Goal: Task Accomplishment & Management: Complete application form

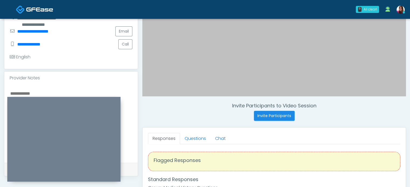
scroll to position [144, 0]
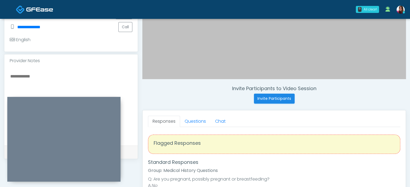
click at [43, 86] on textarea at bounding box center [71, 106] width 123 height 66
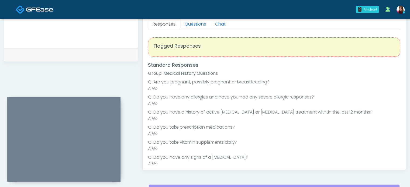
scroll to position [22, 0]
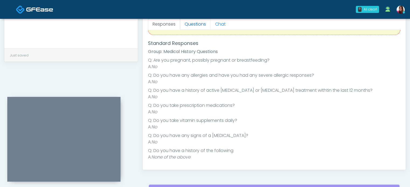
click at [195, 26] on link "Questions" at bounding box center [195, 24] width 30 height 11
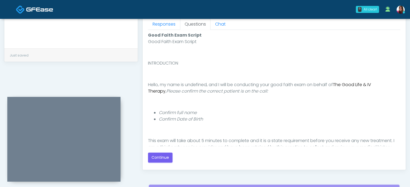
scroll to position [0, 0]
click at [160, 153] on button "Continue" at bounding box center [160, 158] width 25 height 10
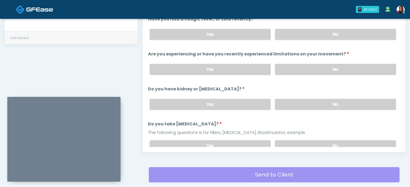
scroll to position [254, 0]
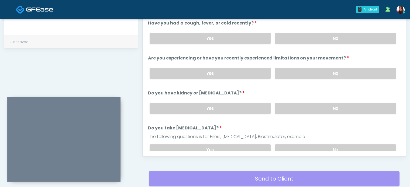
click at [341, 37] on label "No" at bounding box center [335, 38] width 121 height 11
click at [361, 79] on div "Yes No" at bounding box center [272, 74] width 255 height 20
click at [360, 70] on label "No" at bounding box center [335, 73] width 121 height 11
click at [365, 106] on label "No" at bounding box center [335, 108] width 121 height 11
click at [366, 146] on label "No" at bounding box center [335, 149] width 121 height 11
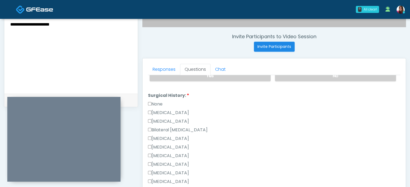
scroll to position [195, 0]
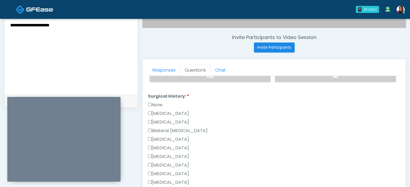
click at [73, 28] on textarea "**********" at bounding box center [71, 55] width 123 height 66
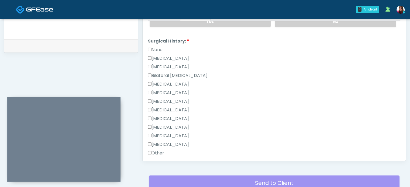
scroll to position [258, 0]
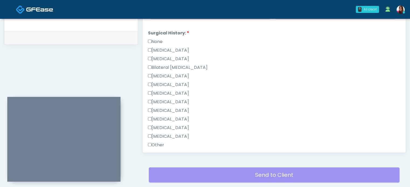
click at [157, 39] on label "None" at bounding box center [155, 42] width 15 height 6
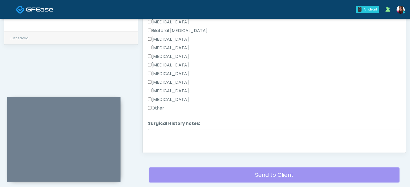
scroll to position [191, 0]
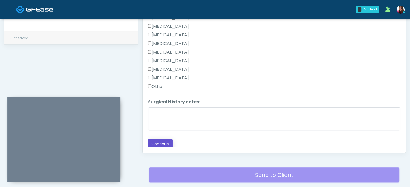
click at [156, 144] on button "Continue" at bounding box center [160, 144] width 25 height 10
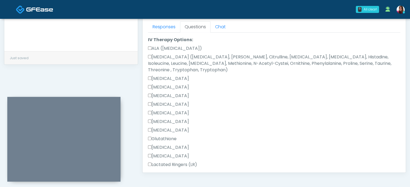
scroll to position [400, 0]
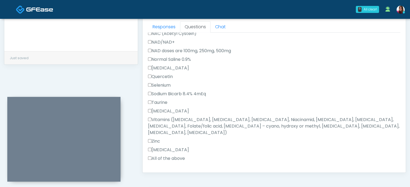
click at [160, 155] on label "All of the above" at bounding box center [166, 158] width 37 height 6
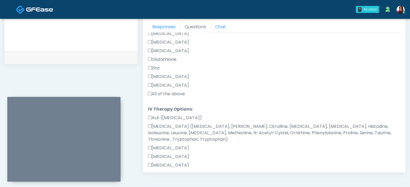
scroll to position [121, 0]
click at [164, 95] on label "All of the above" at bounding box center [166, 94] width 37 height 6
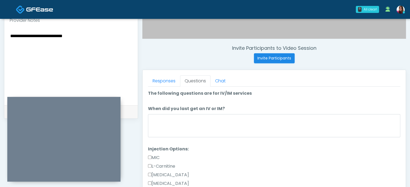
scroll to position [184, 0]
click at [73, 34] on textarea "**********" at bounding box center [71, 66] width 123 height 66
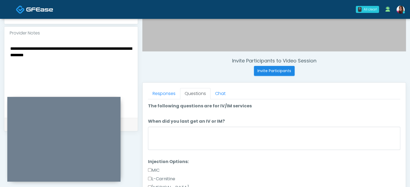
scroll to position [171, 0]
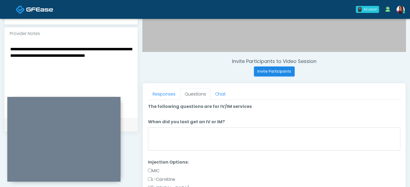
drag, startPoint x: 29, startPoint y: 62, endPoint x: 3, endPoint y: 45, distance: 31.2
click at [3, 45] on div "**********" at bounding box center [205, 72] width 410 height 448
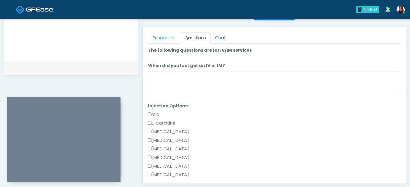
scroll to position [228, 0]
type textarea "**********"
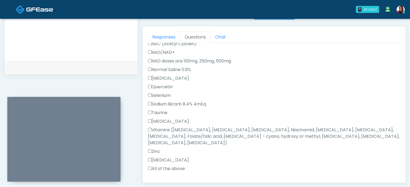
scroll to position [0, 0]
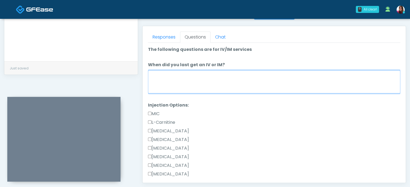
click at [220, 83] on textarea "When did you last get an IV or IM?" at bounding box center [274, 81] width 252 height 23
type textarea "**********"
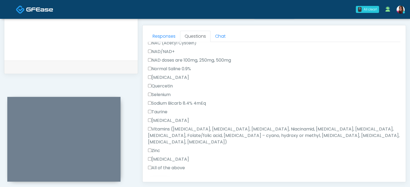
scroll to position [229, 0]
click at [161, 180] on button "Continue" at bounding box center [160, 185] width 25 height 10
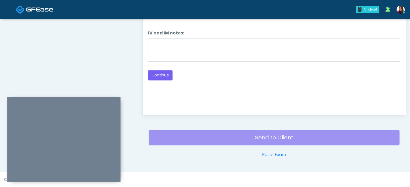
scroll to position [233, 0]
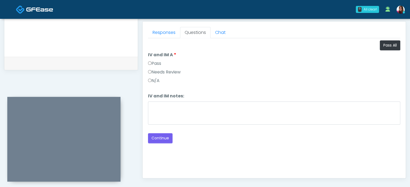
click at [156, 61] on label "Pass" at bounding box center [154, 63] width 13 height 6
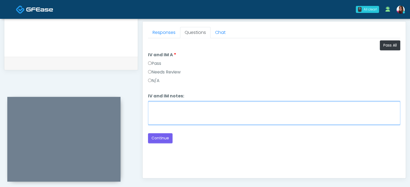
paste textarea "**********"
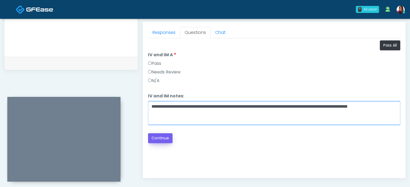
type textarea "**********"
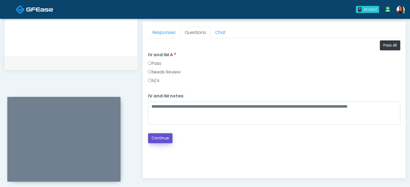
click at [164, 137] on button "Continue" at bounding box center [160, 138] width 25 height 10
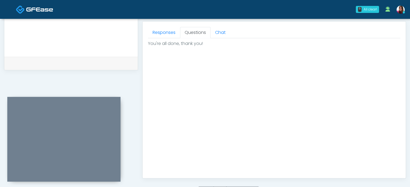
scroll to position [305, 0]
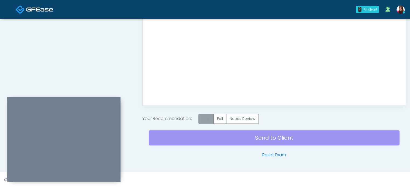
click at [206, 117] on label "Pass" at bounding box center [205, 119] width 15 height 10
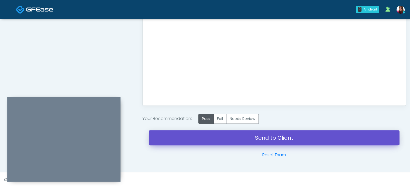
drag, startPoint x: 311, startPoint y: 137, endPoint x: 231, endPoint y: 22, distance: 140.4
click at [311, 137] on link "Send to Client" at bounding box center [274, 137] width 250 height 15
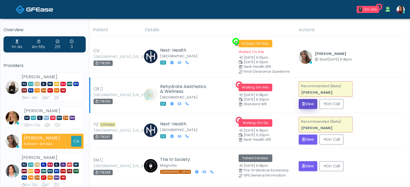
click at [310, 102] on button "View" at bounding box center [307, 104] width 19 height 10
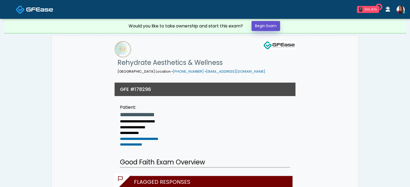
click at [268, 26] on link "Begin Exam" at bounding box center [265, 26] width 29 height 10
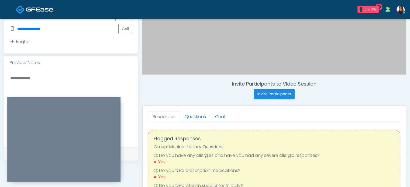
scroll to position [149, 0]
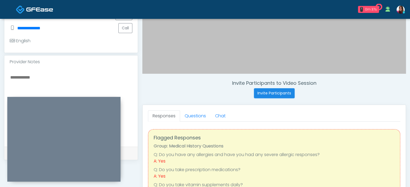
click at [55, 76] on textarea at bounding box center [71, 107] width 123 height 66
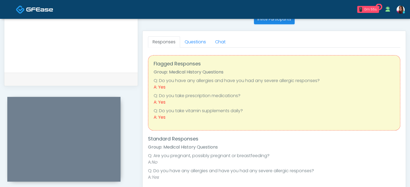
scroll to position [224, 0]
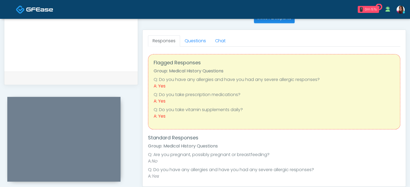
type textarea "**********"
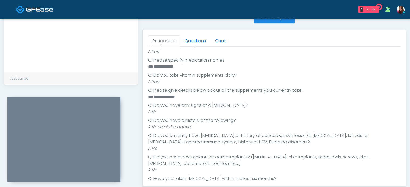
scroll to position [181, 0]
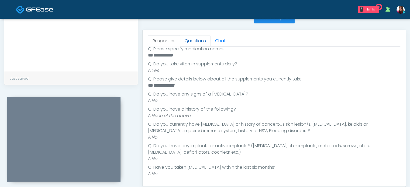
click at [203, 44] on link "Questions" at bounding box center [195, 40] width 30 height 11
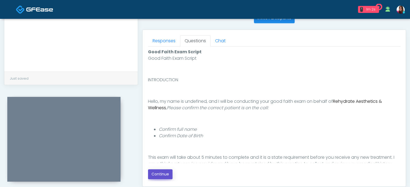
click at [164, 175] on button "Continue" at bounding box center [160, 174] width 25 height 10
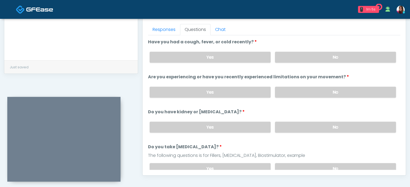
scroll to position [236, 0]
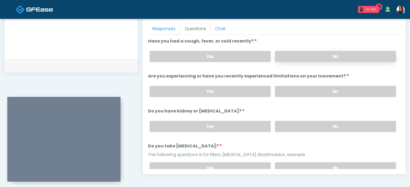
click at [354, 52] on label "No" at bounding box center [335, 56] width 121 height 11
click at [359, 89] on label "No" at bounding box center [335, 91] width 121 height 11
click at [361, 125] on label "No" at bounding box center [335, 126] width 121 height 11
click at [355, 165] on label "No" at bounding box center [335, 167] width 121 height 11
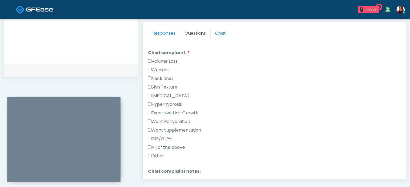
scroll to position [233, 0]
click at [162, 59] on label "Volume Loss" at bounding box center [163, 60] width 30 height 6
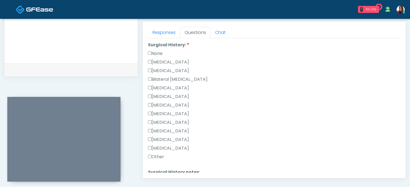
scroll to position [306, 0]
click at [159, 50] on label "None" at bounding box center [155, 53] width 15 height 6
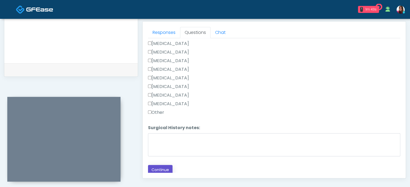
click at [165, 167] on button "Continue" at bounding box center [160, 170] width 25 height 10
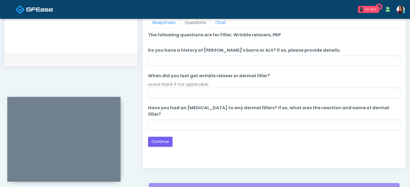
scroll to position [238, 0]
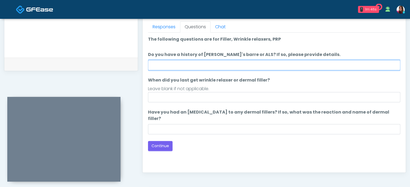
click at [203, 63] on input "Do you have a history of Guillain's barre or ALS? If so, please provide details." at bounding box center [274, 65] width 252 height 10
type input "**"
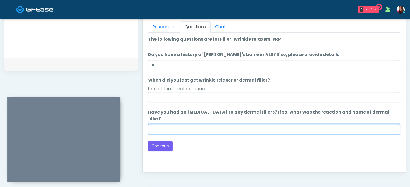
click at [204, 124] on input "Have you had an allergic response to any dermal fillers? If so, what was the re…" at bounding box center [274, 129] width 252 height 10
type input "**"
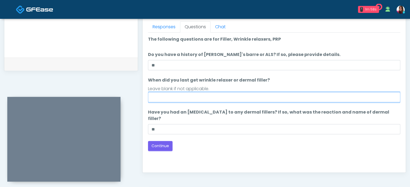
click at [171, 95] on input "When did you last get wrinkle relaxer or dermal filler?" at bounding box center [274, 97] width 252 height 10
type input "*****"
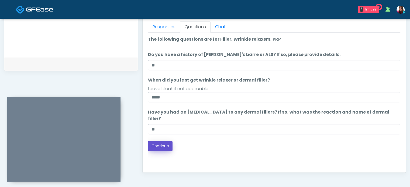
click at [163, 141] on button "Continue" at bounding box center [160, 146] width 25 height 10
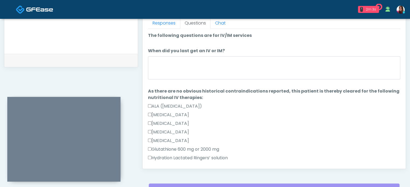
scroll to position [368, 0]
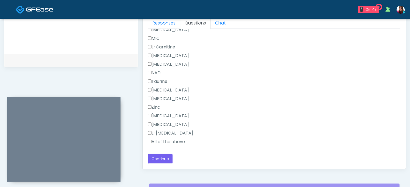
click at [167, 141] on label "All of the above" at bounding box center [166, 142] width 37 height 6
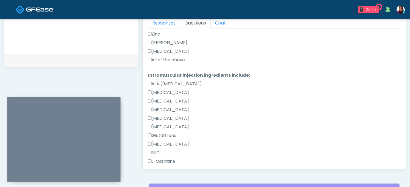
scroll to position [205, 0]
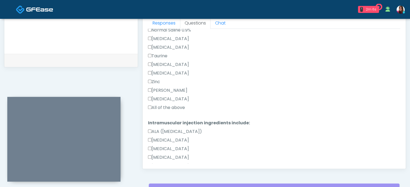
click at [166, 106] on label "All of the above" at bounding box center [166, 107] width 37 height 6
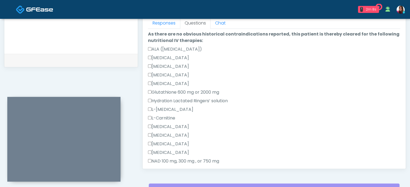
scroll to position [0, 0]
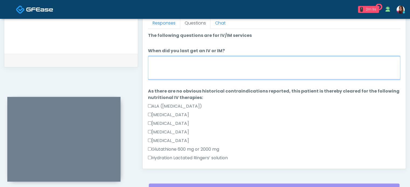
click at [199, 69] on textarea "When did you last get an IV or IM?" at bounding box center [274, 67] width 252 height 23
type textarea "*****"
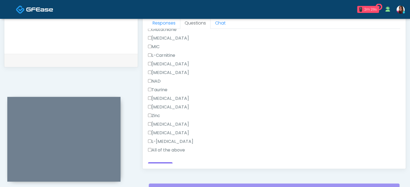
scroll to position [368, 0]
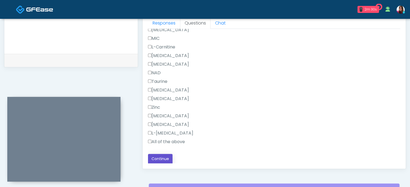
click at [154, 158] on button "Continue" at bounding box center [160, 159] width 25 height 10
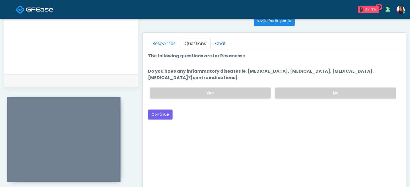
scroll to position [221, 0]
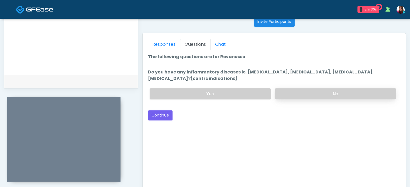
click at [328, 97] on label "No" at bounding box center [335, 93] width 121 height 11
click at [160, 114] on button "Continue" at bounding box center [160, 115] width 25 height 10
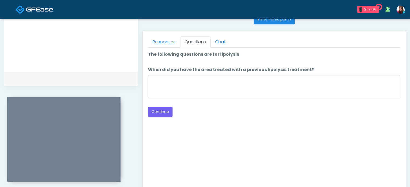
scroll to position [221, 0]
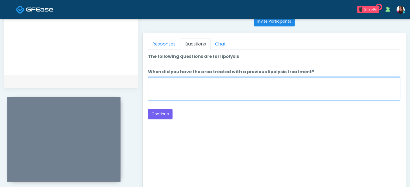
click at [190, 93] on textarea "When did you have the area treated with a previous lipolysis treatment?" at bounding box center [274, 88] width 252 height 23
type textarea "*****"
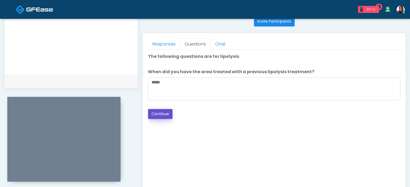
click at [166, 114] on button "Continue" at bounding box center [160, 114] width 25 height 10
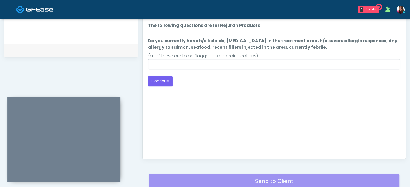
scroll to position [252, 0]
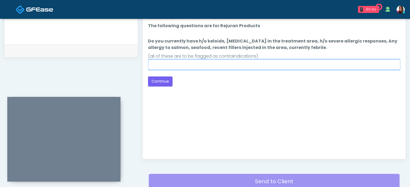
click at [186, 66] on input "Do you currently have h/o keloids, skin infection in the treatment area, h/o se…" at bounding box center [274, 65] width 252 height 10
type input "**"
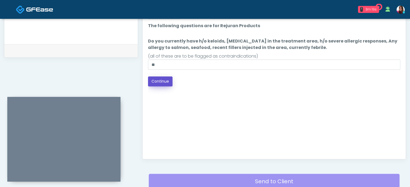
click at [164, 80] on button "Continue" at bounding box center [160, 81] width 25 height 10
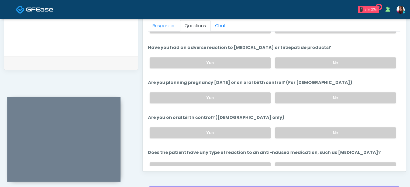
scroll to position [296, 0]
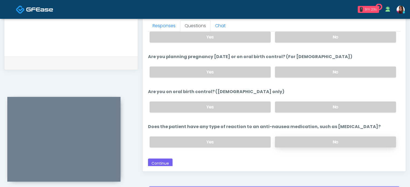
click at [347, 141] on label "No" at bounding box center [335, 142] width 121 height 11
click at [340, 106] on label "No" at bounding box center [335, 107] width 121 height 11
click at [332, 69] on label "No" at bounding box center [335, 72] width 121 height 11
click at [330, 37] on label "No" at bounding box center [335, 37] width 121 height 11
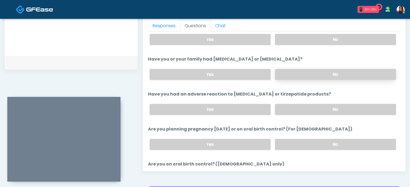
click at [327, 73] on label "No" at bounding box center [335, 74] width 121 height 11
click at [338, 42] on label "No" at bounding box center [335, 39] width 121 height 11
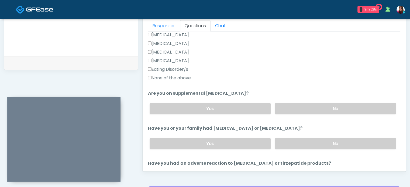
click at [183, 75] on label "None of the above" at bounding box center [169, 78] width 43 height 6
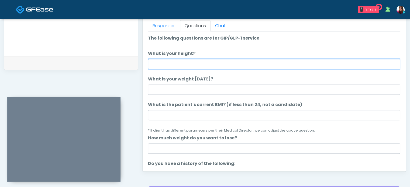
click at [187, 63] on input "What is your height?" at bounding box center [274, 64] width 252 height 10
type input "*"
type input "****"
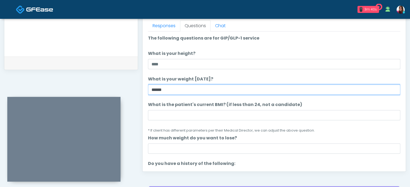
type input "******"
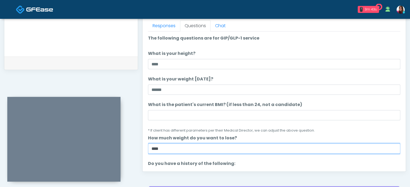
type input "****"
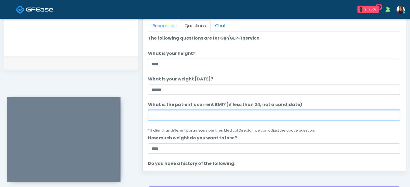
click at [161, 114] on input "What is the patient's current BMI? (if less than 24, not a candidate)" at bounding box center [274, 115] width 252 height 10
type input "****"
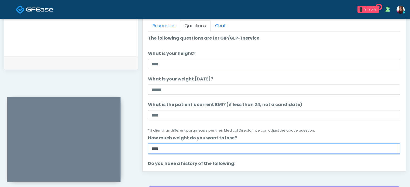
click at [151, 149] on input "****" at bounding box center [274, 149] width 252 height 10
type input "*****"
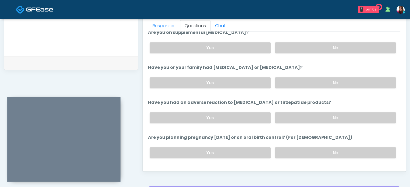
scroll to position [296, 0]
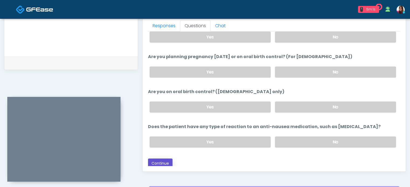
click at [158, 160] on button "Continue" at bounding box center [160, 164] width 25 height 10
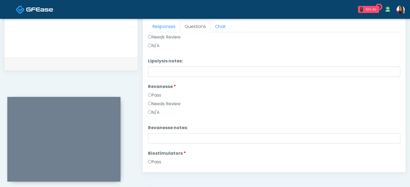
scroll to position [0, 0]
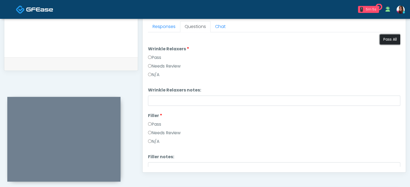
click at [393, 38] on button "Pass All" at bounding box center [389, 39] width 20 height 10
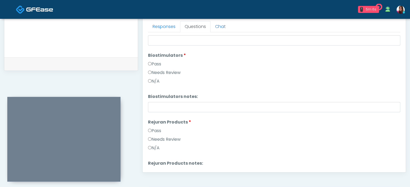
scroll to position [623, 0]
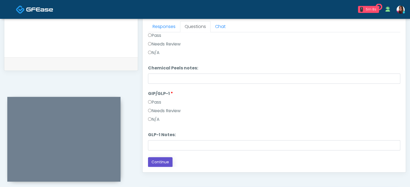
click at [162, 163] on button "Continue" at bounding box center [160, 162] width 25 height 10
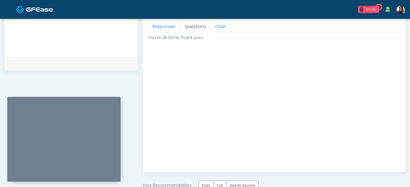
scroll to position [305, 0]
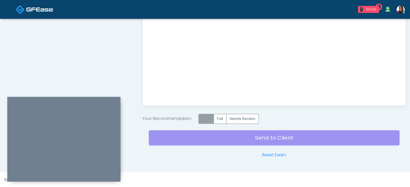
click at [200, 119] on label "Pass" at bounding box center [205, 119] width 15 height 10
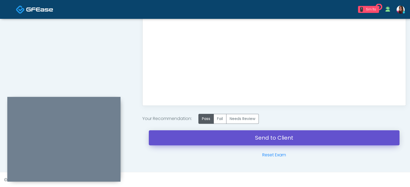
drag, startPoint x: 297, startPoint y: 136, endPoint x: 229, endPoint y: 25, distance: 130.1
click at [297, 136] on link "Send to Client" at bounding box center [274, 137] width 250 height 15
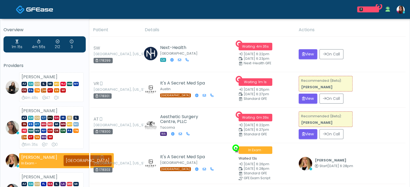
click at [310, 97] on button "View" at bounding box center [307, 99] width 19 height 10
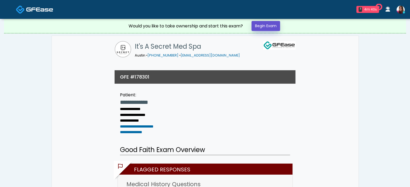
click at [265, 23] on link "Begin Exam" at bounding box center [265, 26] width 29 height 10
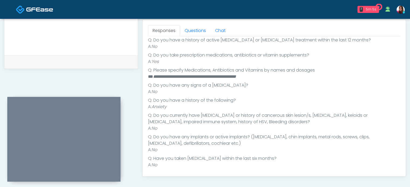
scroll to position [106, 0]
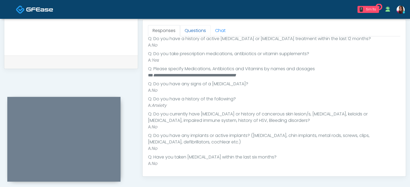
click at [201, 33] on link "Questions" at bounding box center [195, 30] width 30 height 11
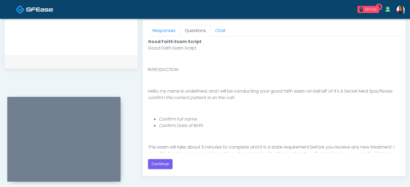
scroll to position [0, 0]
click at [163, 163] on button "Continue" at bounding box center [160, 164] width 25 height 10
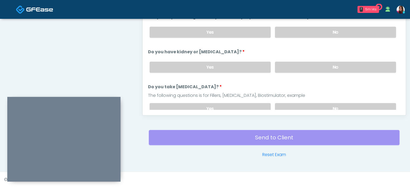
scroll to position [261, 0]
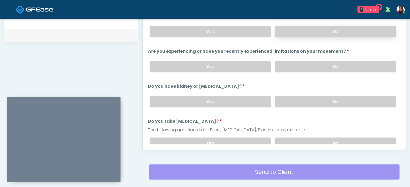
click at [330, 32] on label "No" at bounding box center [335, 31] width 121 height 11
click at [345, 64] on label "No" at bounding box center [335, 66] width 121 height 11
click at [352, 99] on label "No" at bounding box center [335, 101] width 121 height 11
click at [358, 138] on label "No" at bounding box center [335, 143] width 121 height 11
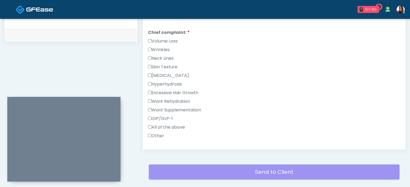
scroll to position [132, 0]
click at [164, 44] on label "Wrinkles" at bounding box center [159, 47] width 22 height 6
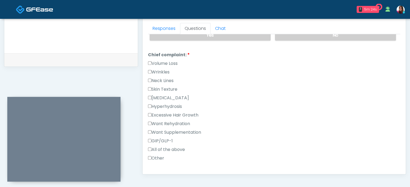
scroll to position [0, 0]
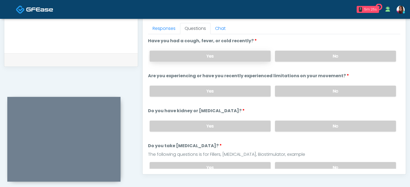
click at [230, 55] on label "Yes" at bounding box center [209, 56] width 121 height 11
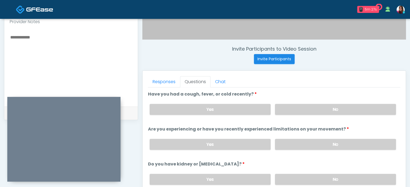
scroll to position [178, 0]
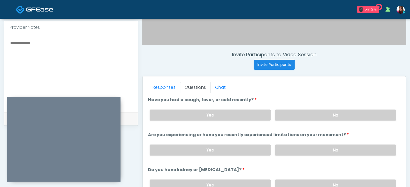
click at [83, 57] on textarea at bounding box center [71, 72] width 123 height 66
click at [164, 88] on link "Responses" at bounding box center [164, 87] width 32 height 11
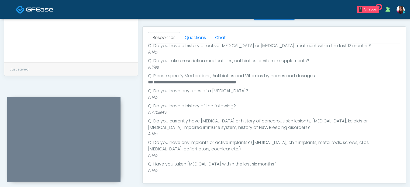
scroll to position [0, 0]
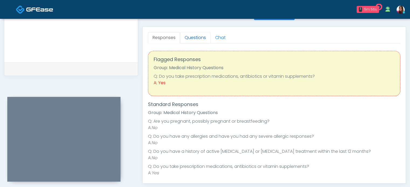
click at [198, 41] on link "Questions" at bounding box center [195, 37] width 30 height 11
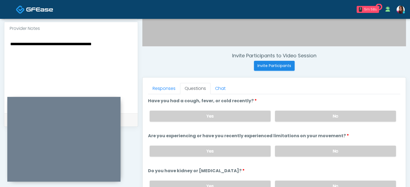
scroll to position [177, 0]
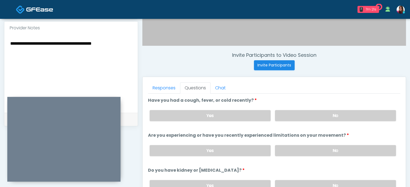
click at [120, 45] on textarea "**********" at bounding box center [71, 73] width 123 height 66
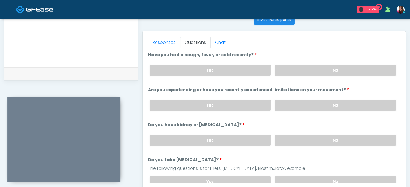
scroll to position [224, 0]
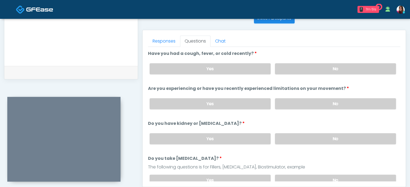
type textarea "**********"
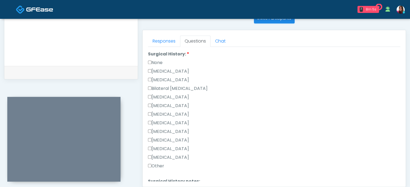
scroll to position [307, 0]
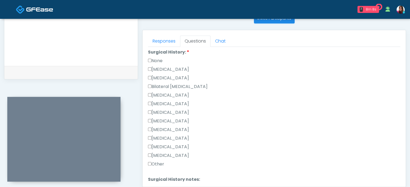
click at [156, 164] on label "Other" at bounding box center [156, 164] width 16 height 6
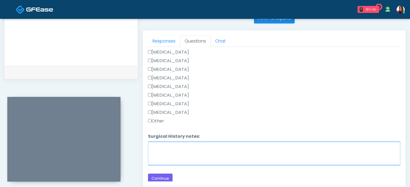
click at [211, 148] on textarea "Surgical History notes:" at bounding box center [274, 153] width 252 height 23
type textarea "**********"
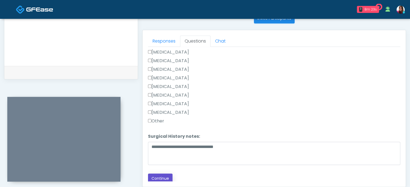
click at [151, 174] on button "Continue" at bounding box center [160, 179] width 25 height 10
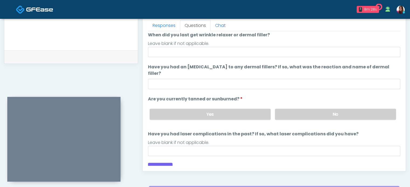
scroll to position [0, 0]
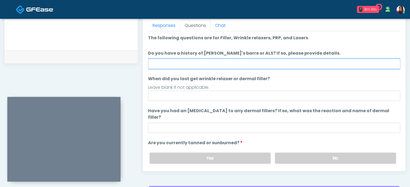
click at [246, 59] on input "Do you have a history of Guillain's barre or ALS? If so, please provide details." at bounding box center [274, 64] width 252 height 10
type input "**"
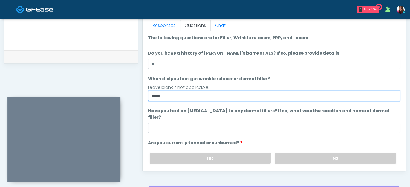
type input "*****"
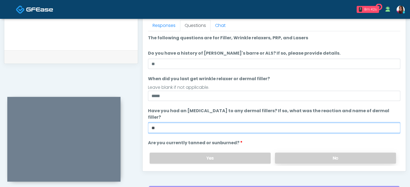
type input "**"
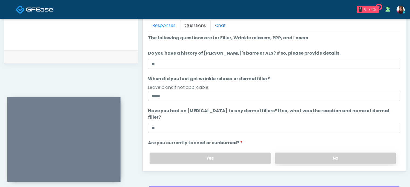
click at [306, 153] on label "No" at bounding box center [335, 158] width 121 height 11
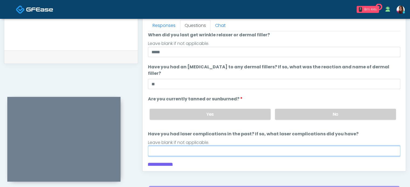
click at [215, 146] on input "Have you had laser complications in the past? If so, what laser complications d…" at bounding box center [274, 151] width 252 height 10
type input "**"
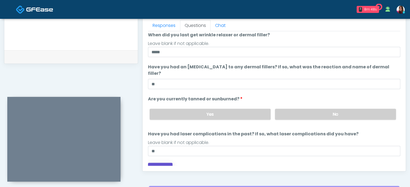
click at [163, 163] on button "Continue" at bounding box center [160, 168] width 25 height 10
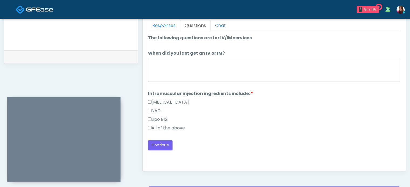
scroll to position [239, 0]
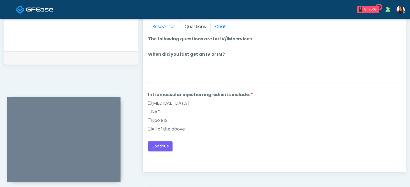
click at [164, 129] on label "All of the above" at bounding box center [166, 129] width 37 height 6
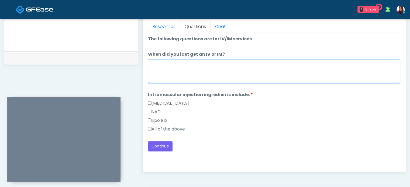
click at [187, 68] on textarea "When did you last get an IV or IM?" at bounding box center [274, 71] width 252 height 23
type textarea "**********"
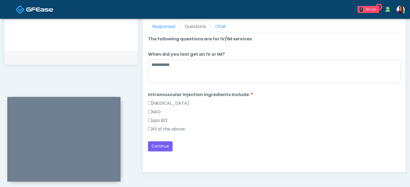
click at [150, 151] on div "Good Faith Exam Script Good Faith Exam Script INTRODUCTION Hello, my name is un…" at bounding box center [274, 99] width 252 height 135
click at [158, 145] on button "Continue" at bounding box center [160, 146] width 25 height 10
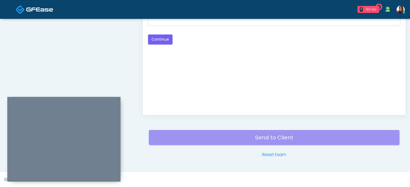
scroll to position [232, 0]
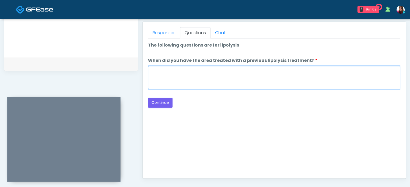
click at [170, 84] on textarea "When did you have the area treated with a previous lipolysis treatment?" at bounding box center [274, 77] width 252 height 23
type textarea "*****"
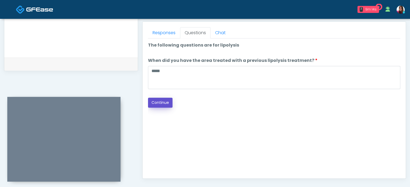
click at [169, 102] on button "Continue" at bounding box center [160, 103] width 25 height 10
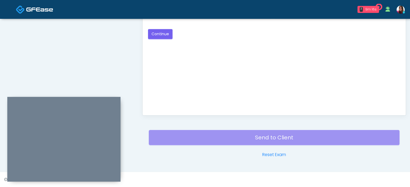
scroll to position [198, 0]
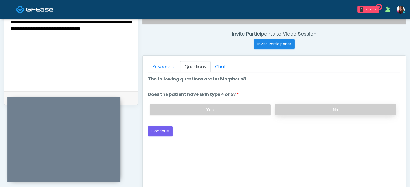
click at [293, 106] on label "No" at bounding box center [335, 109] width 121 height 11
click at [154, 130] on button "Continue" at bounding box center [160, 131] width 25 height 10
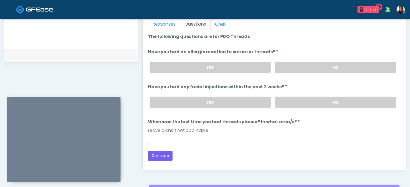
scroll to position [239, 0]
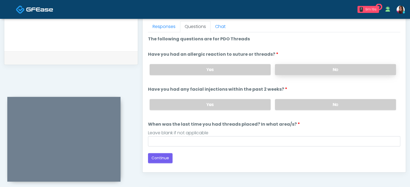
click at [312, 69] on label "No" at bounding box center [335, 69] width 121 height 11
click at [309, 104] on label "No" at bounding box center [335, 104] width 121 height 11
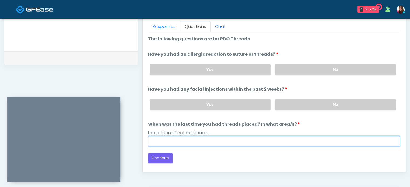
drag, startPoint x: 160, startPoint y: 140, endPoint x: 170, endPoint y: 141, distance: 9.8
click at [160, 140] on input "When was the last time you had threads placed? In what area/s?" at bounding box center [274, 141] width 252 height 10
type input "*****"
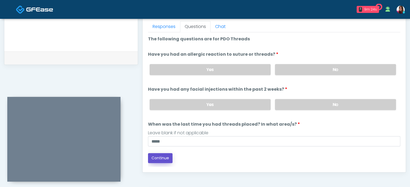
click at [163, 157] on button "Continue" at bounding box center [160, 158] width 25 height 10
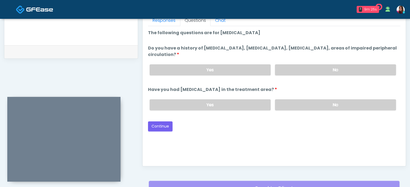
scroll to position [244, 0]
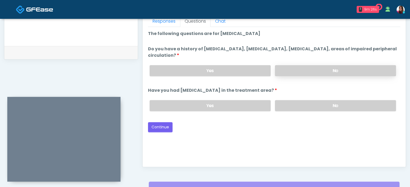
click at [284, 69] on label "No" at bounding box center [335, 70] width 121 height 11
click at [293, 104] on label "No" at bounding box center [335, 105] width 121 height 11
click at [167, 128] on button "Continue" at bounding box center [160, 127] width 25 height 10
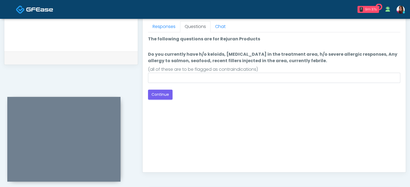
scroll to position [234, 0]
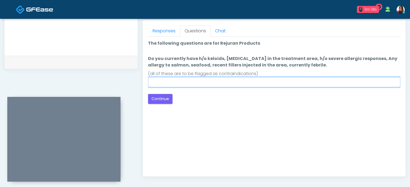
click at [196, 84] on input "Do you currently have h/o keloids, [MEDICAL_DATA] in the treatment area, h/o se…" at bounding box center [274, 82] width 252 height 10
type input "**"
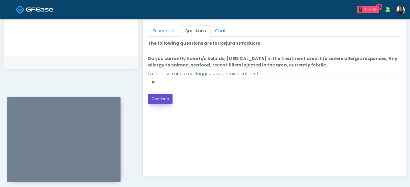
click at [160, 99] on button "Continue" at bounding box center [160, 99] width 25 height 10
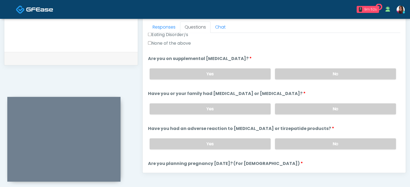
scroll to position [296, 0]
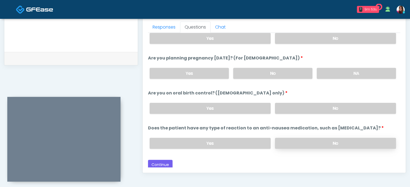
click at [361, 143] on label "No" at bounding box center [335, 143] width 121 height 11
click at [347, 109] on label "No" at bounding box center [335, 108] width 121 height 11
click at [256, 69] on label "No" at bounding box center [272, 73] width 79 height 11
click at [297, 36] on label "No" at bounding box center [335, 38] width 121 height 11
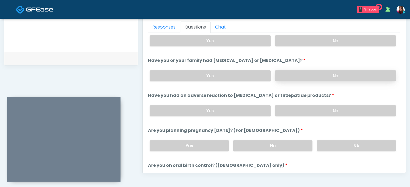
click at [293, 80] on label "No" at bounding box center [335, 75] width 121 height 11
click at [291, 39] on label "No" at bounding box center [335, 40] width 121 height 11
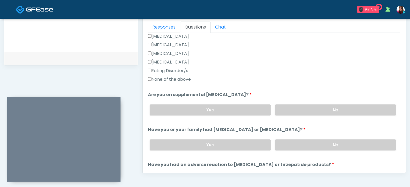
click at [185, 78] on label "None of the above" at bounding box center [169, 79] width 43 height 6
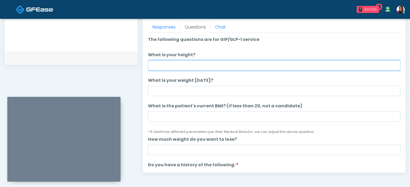
click at [165, 63] on input "What is your height?" at bounding box center [274, 65] width 252 height 10
type input "****"
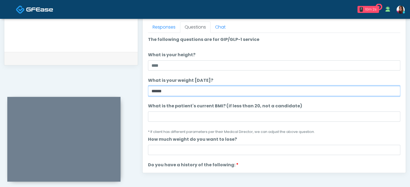
type input "******"
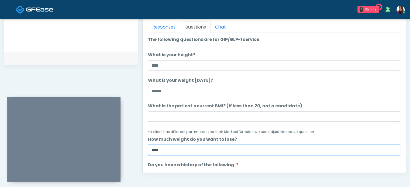
type input "****"
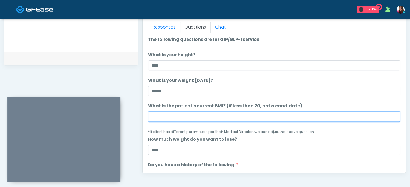
click at [171, 116] on input "What is the patient's current BMI? (if less than 20, not a candidate)" at bounding box center [274, 116] width 252 height 10
type input "****"
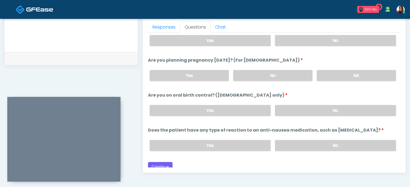
scroll to position [296, 0]
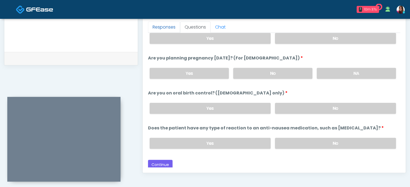
click at [164, 28] on link "Responses" at bounding box center [164, 27] width 32 height 11
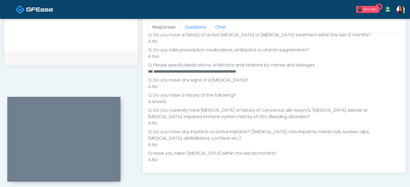
scroll to position [106, 0]
click at [193, 26] on link "Questions" at bounding box center [195, 27] width 30 height 11
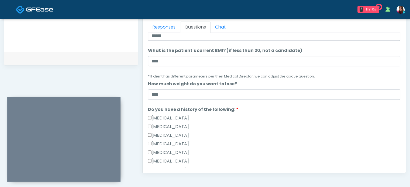
scroll to position [296, 0]
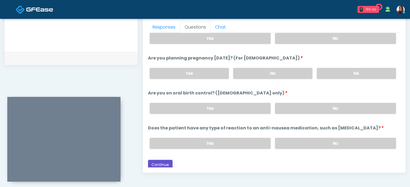
click at [157, 164] on button "Continue" at bounding box center [160, 165] width 25 height 10
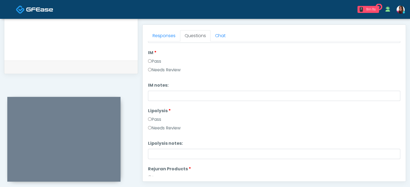
scroll to position [0, 0]
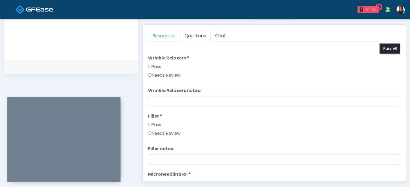
click at [383, 47] on button "Pass All" at bounding box center [389, 49] width 20 height 10
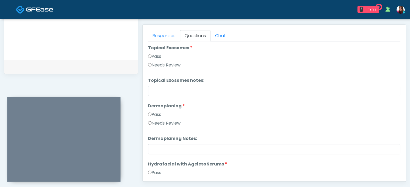
scroll to position [1060, 0]
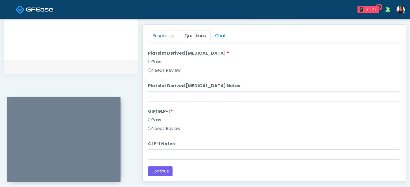
click at [166, 34] on link "Responses" at bounding box center [164, 35] width 32 height 11
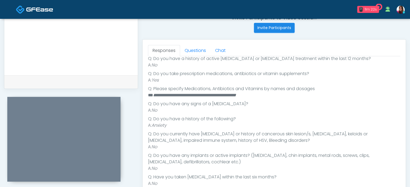
scroll to position [226, 0]
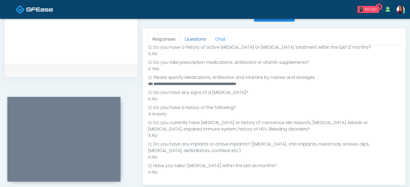
click at [191, 39] on link "Questions" at bounding box center [195, 39] width 30 height 11
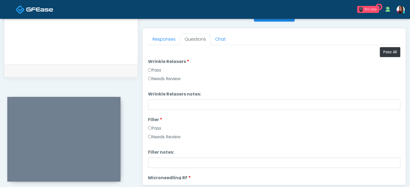
scroll to position [1060, 0]
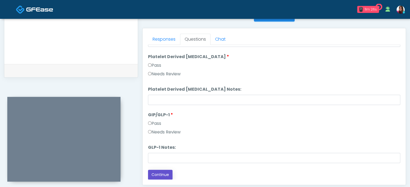
click at [163, 174] on button "Continue" at bounding box center [160, 175] width 25 height 10
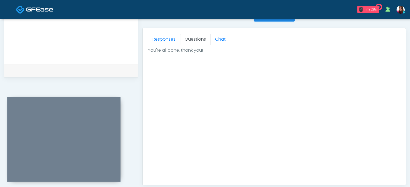
scroll to position [305, 0]
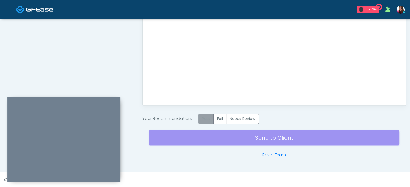
click at [204, 119] on label "Pass" at bounding box center [205, 119] width 15 height 10
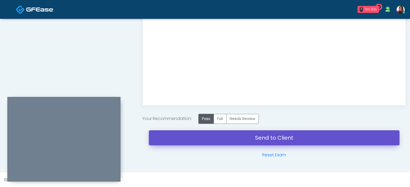
click at [303, 139] on link "Send to Client" at bounding box center [274, 137] width 250 height 15
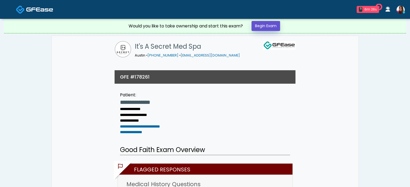
drag, startPoint x: 0, startPoint y: 0, endPoint x: 267, endPoint y: 27, distance: 268.2
click at [267, 27] on link "Begin Exam" at bounding box center [265, 26] width 29 height 10
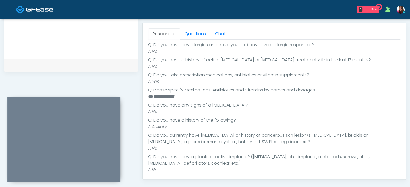
scroll to position [106, 0]
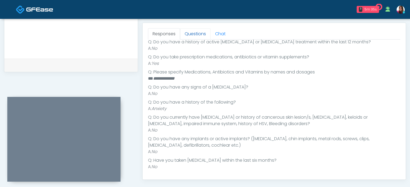
click at [194, 34] on link "Questions" at bounding box center [195, 33] width 30 height 11
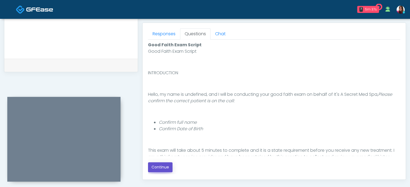
click at [162, 170] on button "Continue" at bounding box center [160, 167] width 25 height 10
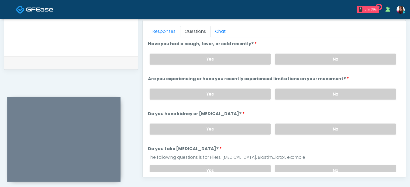
scroll to position [233, 0]
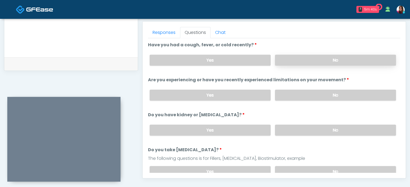
click at [350, 60] on label "No" at bounding box center [335, 60] width 121 height 11
click at [362, 100] on div "Yes No" at bounding box center [272, 95] width 255 height 20
click at [366, 95] on label "No" at bounding box center [335, 95] width 121 height 11
click at [365, 128] on label "No" at bounding box center [335, 130] width 121 height 11
click at [360, 167] on label "No" at bounding box center [335, 171] width 121 height 11
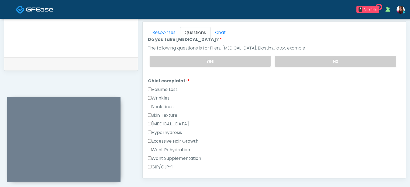
scroll to position [132, 0]
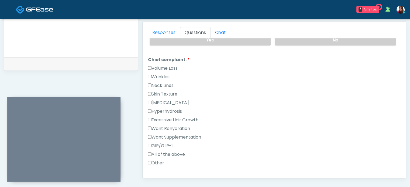
click at [162, 65] on label "Volume Loss" at bounding box center [163, 68] width 30 height 6
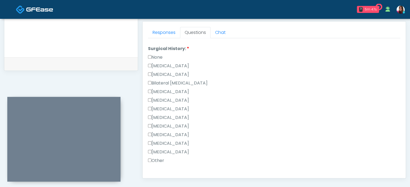
scroll to position [307, 0]
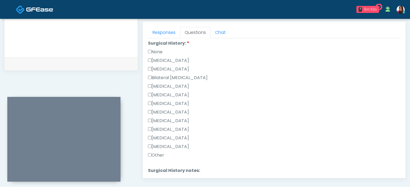
click at [152, 49] on label "None" at bounding box center [155, 52] width 15 height 6
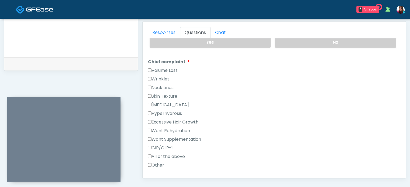
scroll to position [350, 0]
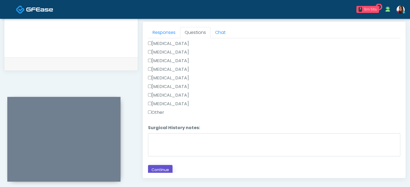
click at [162, 170] on button "Continue" at bounding box center [160, 170] width 25 height 10
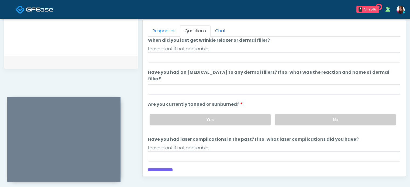
scroll to position [0, 0]
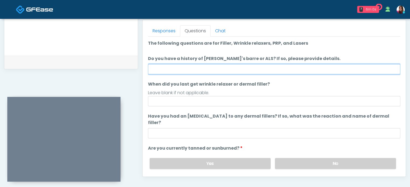
click at [193, 64] on input "Do you have a history of [PERSON_NAME]'s barre or ALS? If so, please provide de…" at bounding box center [274, 69] width 252 height 10
type input "**"
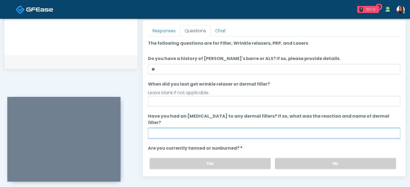
click at [195, 128] on input "Have you had an [MEDICAL_DATA] to any dermal fillers? If so, what was the react…" at bounding box center [274, 133] width 252 height 10
type input "**"
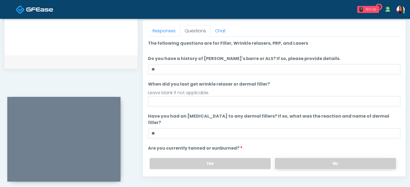
click at [314, 158] on label "No" at bounding box center [335, 163] width 121 height 11
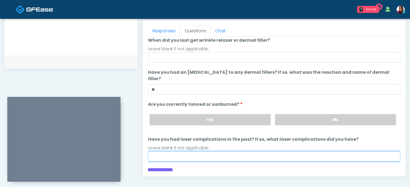
click at [196, 151] on input "Have you had laser complications in the past? If so, what laser complications d…" at bounding box center [274, 156] width 252 height 10
type input "**"
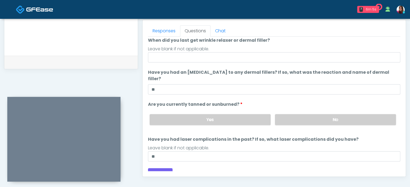
click at [161, 62] on ol "The following questions are for Filler, Wrinkle relaxers, PRP, and Lasers The f…" at bounding box center [274, 78] width 252 height 165
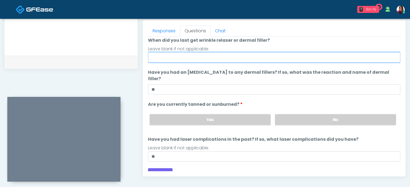
click at [163, 58] on input "When did you last get wrinkle relaxer or dermal filler?" at bounding box center [274, 57] width 252 height 10
click at [299, 56] on input "**********" at bounding box center [274, 57] width 252 height 10
type input "**********"
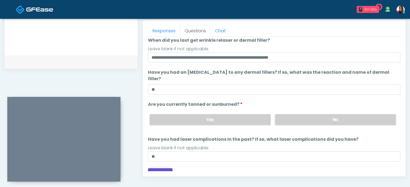
click at [169, 168] on button "Continue" at bounding box center [160, 173] width 25 height 10
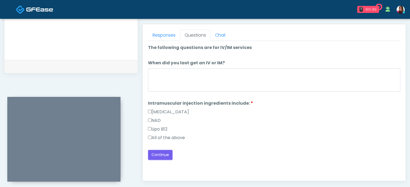
scroll to position [228, 0]
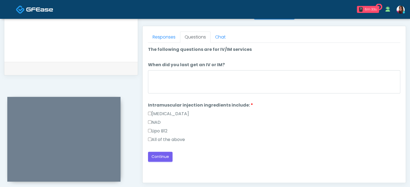
click at [159, 138] on label "All of the above" at bounding box center [166, 140] width 37 height 6
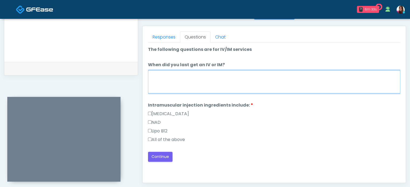
click at [186, 79] on textarea "When did you last get an IV or IM?" at bounding box center [274, 81] width 252 height 23
type textarea "**********"
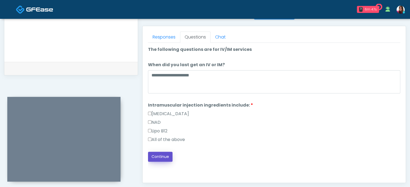
click at [157, 158] on button "Continue" at bounding box center [160, 157] width 25 height 10
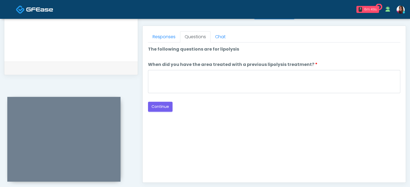
scroll to position [227, 0]
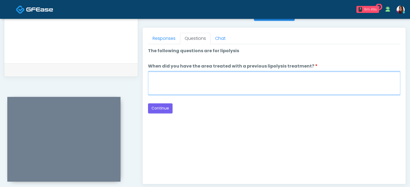
click at [186, 74] on textarea "When did you have the area treated with a previous lipolysis treatment?" at bounding box center [274, 83] width 252 height 23
type textarea "*****"
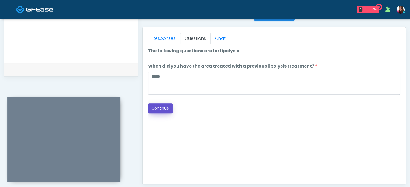
click at [164, 106] on button "Continue" at bounding box center [160, 108] width 25 height 10
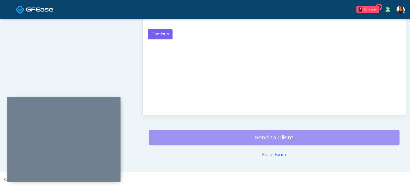
scroll to position [194, 0]
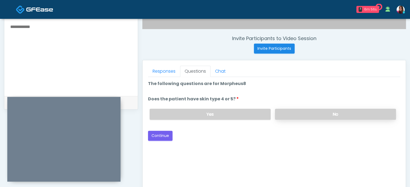
click at [313, 115] on label "No" at bounding box center [335, 114] width 121 height 11
click at [165, 131] on button "Continue" at bounding box center [160, 136] width 25 height 10
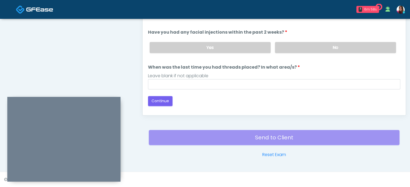
scroll to position [230, 0]
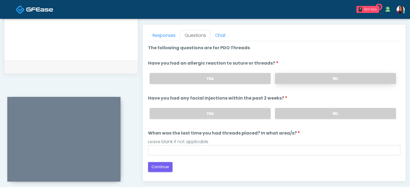
click at [293, 79] on label "No" at bounding box center [335, 78] width 121 height 11
click at [298, 112] on label "No" at bounding box center [335, 113] width 121 height 11
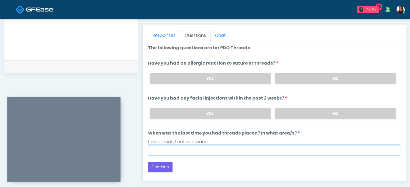
click at [187, 152] on input "When was the last time you had threads placed? In what area/s?" at bounding box center [274, 150] width 252 height 10
type input "*****"
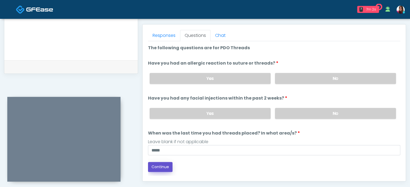
click at [162, 164] on button "Continue" at bounding box center [160, 167] width 25 height 10
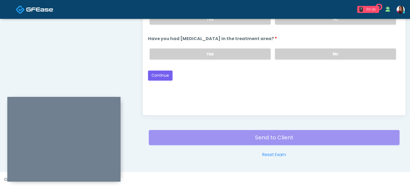
scroll to position [224, 0]
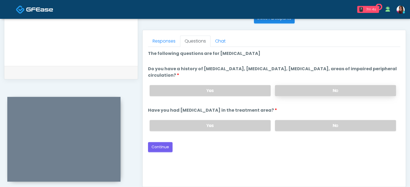
click at [303, 91] on label "No" at bounding box center [335, 90] width 121 height 11
click at [305, 128] on label "No" at bounding box center [335, 125] width 121 height 11
click at [166, 143] on button "Continue" at bounding box center [160, 147] width 25 height 10
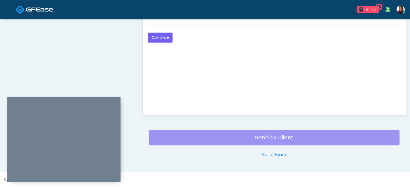
scroll to position [240, 0]
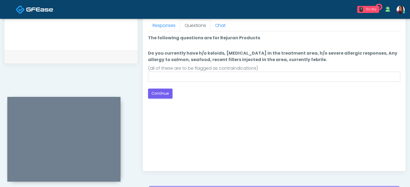
click at [205, 82] on div "Loading... Connecting to your agent... Please wait while we prepare your person…" at bounding box center [274, 67] width 252 height 64
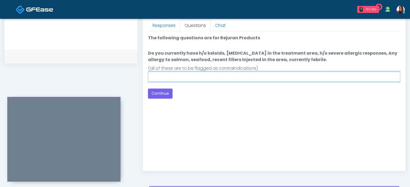
click at [195, 76] on input "Do you currently have h/o keloids, [MEDICAL_DATA] in the treatment area, h/o se…" at bounding box center [274, 77] width 252 height 10
type input "**"
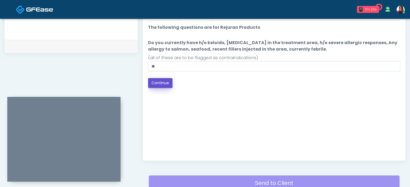
click at [166, 86] on button "Continue" at bounding box center [160, 83] width 25 height 10
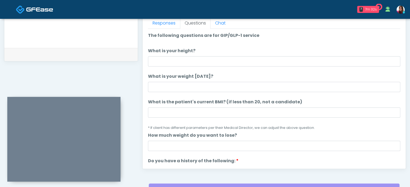
scroll to position [296, 0]
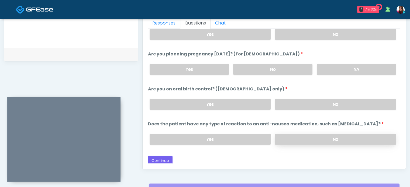
click at [368, 140] on label "No" at bounding box center [335, 139] width 121 height 11
click at [352, 99] on label "No" at bounding box center [335, 104] width 121 height 11
click at [290, 64] on label "No" at bounding box center [272, 69] width 79 height 11
click at [303, 34] on label "No" at bounding box center [335, 34] width 121 height 11
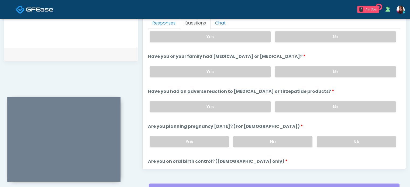
click at [290, 77] on div "Yes No" at bounding box center [272, 72] width 255 height 20
click at [293, 74] on label "No" at bounding box center [335, 71] width 121 height 11
click at [293, 39] on label "No" at bounding box center [335, 36] width 121 height 11
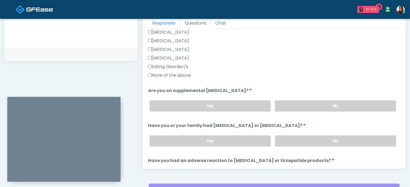
click at [162, 72] on label "None of the above" at bounding box center [169, 75] width 43 height 6
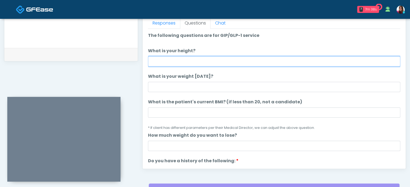
click at [185, 61] on input "What is your height?" at bounding box center [274, 61] width 252 height 10
type input "*****"
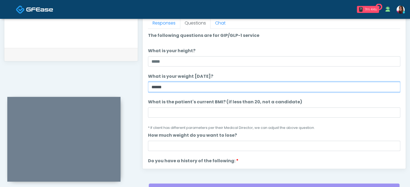
type input "******"
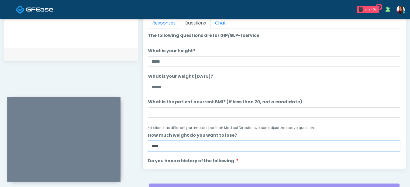
type input "****"
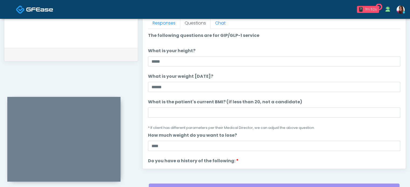
click at [176, 118] on li "What is the patient's current BMI? (if less than 20, not a candidate) What is t…" at bounding box center [274, 115] width 252 height 32
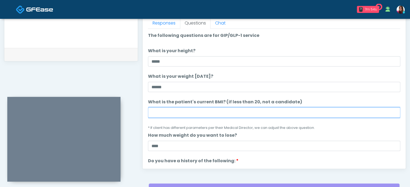
click at [172, 114] on input "What is the patient's current BMI? (if less than 20, not a candidate)" at bounding box center [274, 112] width 252 height 10
type input "****"
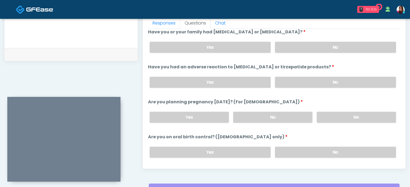
scroll to position [296, 0]
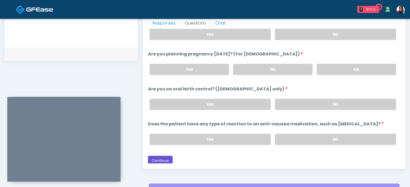
click at [165, 159] on button "Continue" at bounding box center [160, 161] width 25 height 10
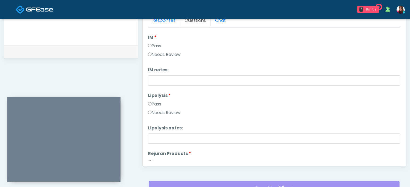
scroll to position [0, 0]
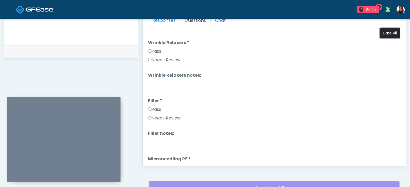
click at [389, 31] on button "Pass All" at bounding box center [389, 33] width 20 height 10
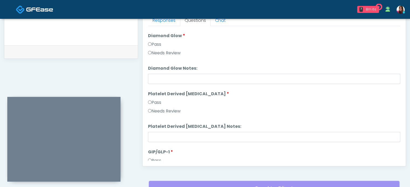
scroll to position [1060, 0]
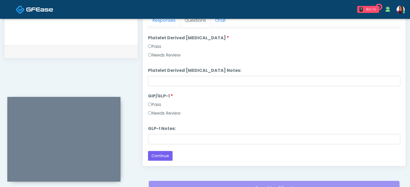
click at [162, 114] on label "Needs Review" at bounding box center [164, 113] width 33 height 6
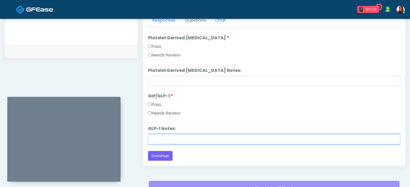
click at [172, 136] on input "GLP-1 Notes:" at bounding box center [274, 139] width 252 height 10
click at [172, 136] on input "**********" at bounding box center [274, 139] width 252 height 10
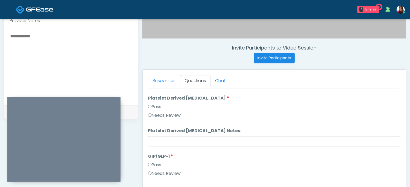
scroll to position [184, 0]
type input "**********"
paste textarea "**********"
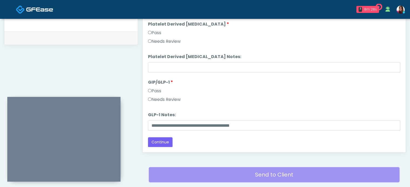
scroll to position [259, 0]
type textarea "**********"
click at [163, 141] on button "Continue" at bounding box center [160, 142] width 25 height 10
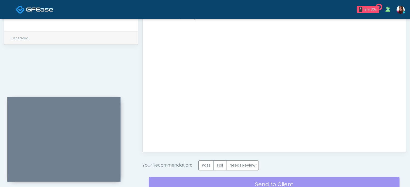
scroll to position [305, 0]
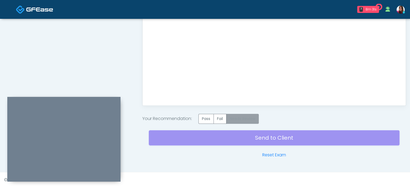
click at [252, 120] on label "Needs Review" at bounding box center [242, 119] width 33 height 10
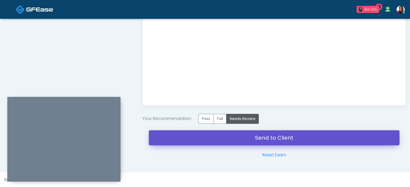
drag, startPoint x: 310, startPoint y: 138, endPoint x: 231, endPoint y: 24, distance: 138.8
click at [310, 138] on link "Send to Client" at bounding box center [274, 137] width 250 height 15
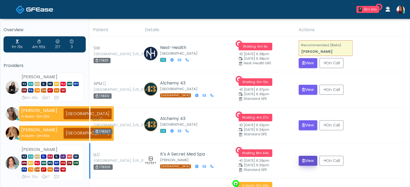
click at [306, 161] on button "View" at bounding box center [307, 161] width 19 height 10
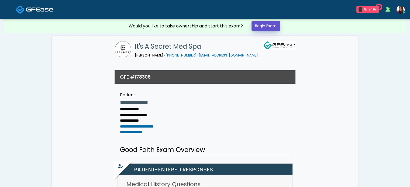
click at [267, 24] on link "Begin Exam" at bounding box center [265, 26] width 29 height 10
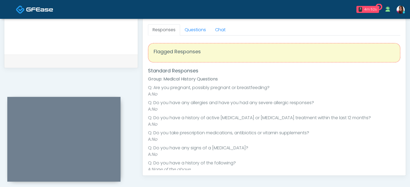
scroll to position [65, 0]
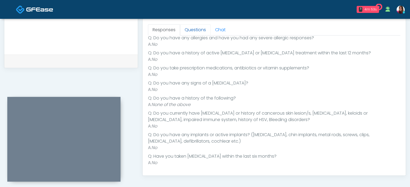
click at [193, 26] on link "Questions" at bounding box center [195, 29] width 30 height 11
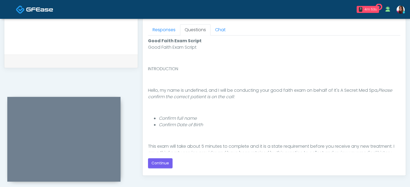
scroll to position [0, 0]
click at [155, 162] on button "Continue" at bounding box center [160, 163] width 25 height 10
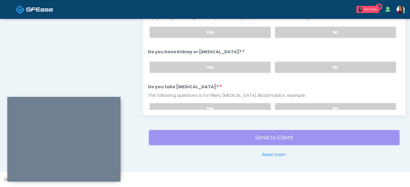
scroll to position [240, 0]
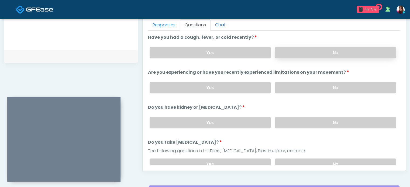
click at [336, 51] on label "No" at bounding box center [335, 52] width 121 height 11
click at [348, 86] on label "No" at bounding box center [335, 87] width 121 height 11
click at [356, 122] on label "No" at bounding box center [335, 122] width 121 height 11
click at [358, 161] on label "No" at bounding box center [335, 164] width 121 height 11
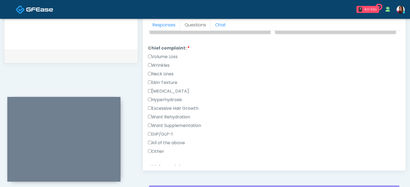
scroll to position [147, 0]
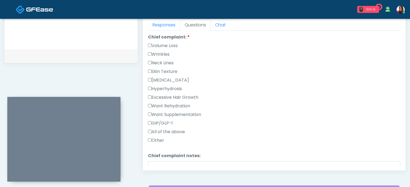
click at [152, 53] on label "Wrinkles" at bounding box center [159, 54] width 22 height 6
click at [165, 25] on link "Responses" at bounding box center [164, 24] width 32 height 11
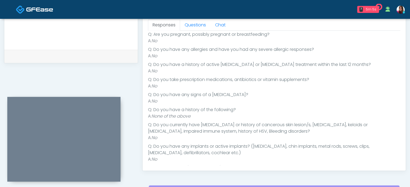
scroll to position [65, 0]
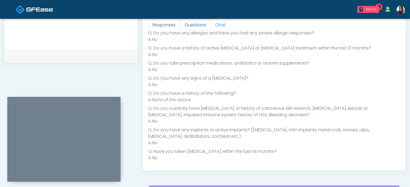
click at [200, 24] on link "Questions" at bounding box center [195, 24] width 30 height 11
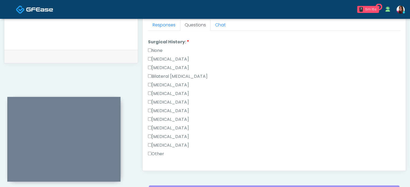
scroll to position [302, 0]
click at [162, 58] on label "[MEDICAL_DATA]" at bounding box center [168, 58] width 41 height 6
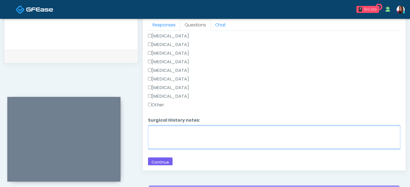
click at [213, 138] on textarea "Surgical History notes:" at bounding box center [274, 137] width 252 height 23
type textarea "********"
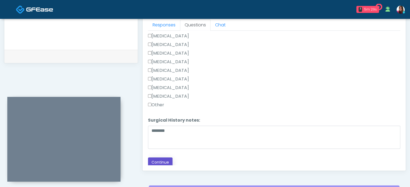
click at [171, 160] on button "Continue" at bounding box center [160, 163] width 25 height 10
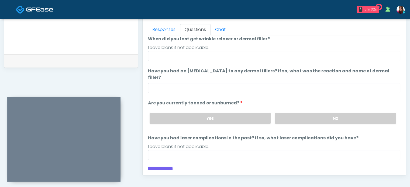
scroll to position [0, 0]
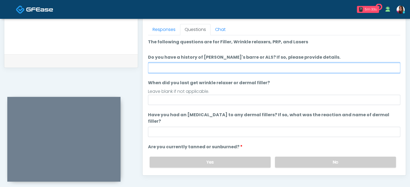
click at [181, 64] on input "Do you have a history of [PERSON_NAME]'s barre or ALS? If so, please provide de…" at bounding box center [274, 68] width 252 height 10
type input "**"
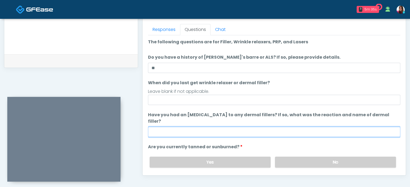
click at [174, 127] on input "Have you had an allergic response to any dermal fillers? If so, what was the re…" at bounding box center [274, 132] width 252 height 10
type input "**"
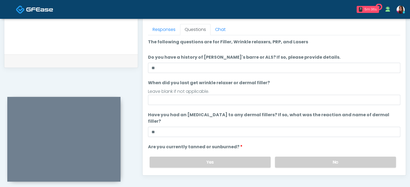
click at [310, 152] on div "Yes No" at bounding box center [272, 162] width 255 height 20
click at [319, 157] on label "No" at bounding box center [335, 162] width 121 height 11
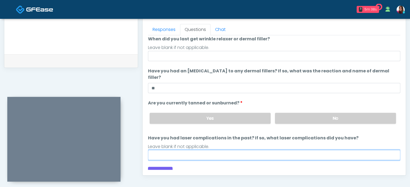
click at [210, 151] on input "Have you had laser complications in the past? If so, what laser complications d…" at bounding box center [274, 155] width 252 height 10
type input "**"
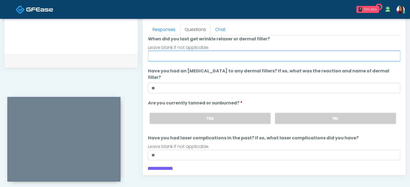
click at [168, 52] on input "When did you last get wrinkle relaxer or dermal filler?" at bounding box center [274, 56] width 252 height 10
type input "*****"
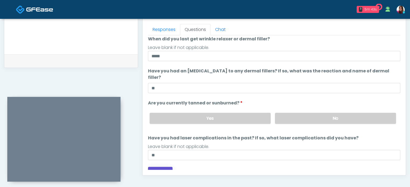
click at [148, 167] on button "Continue" at bounding box center [160, 172] width 25 height 10
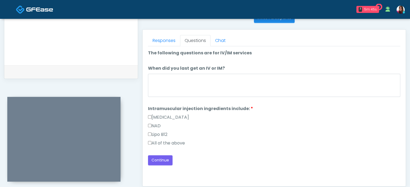
scroll to position [221, 0]
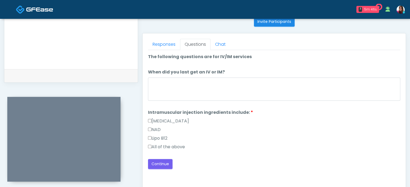
click at [166, 145] on label "All of the above" at bounding box center [166, 147] width 37 height 6
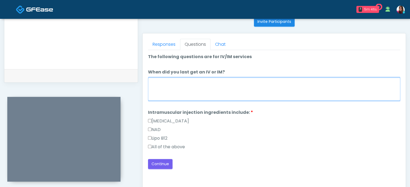
click at [221, 85] on textarea "When did you last get an IV or IM?" at bounding box center [274, 89] width 252 height 23
type textarea "********"
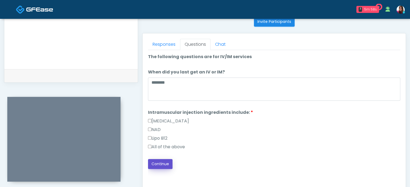
click at [157, 161] on button "Continue" at bounding box center [160, 164] width 25 height 10
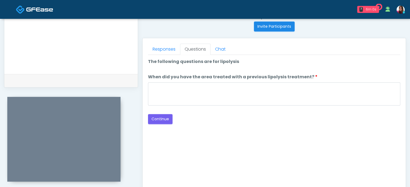
scroll to position [214, 0]
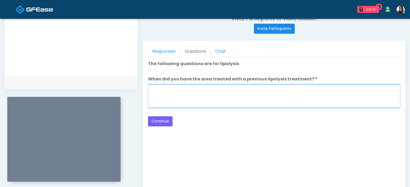
click at [195, 97] on textarea "When did you have the area treated with a previous lipolysis treatment?" at bounding box center [274, 96] width 252 height 23
type textarea "*****"
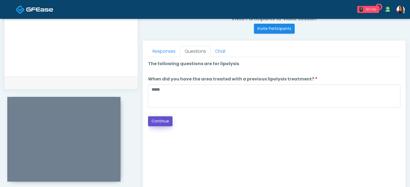
click at [157, 119] on button "Continue" at bounding box center [160, 121] width 25 height 10
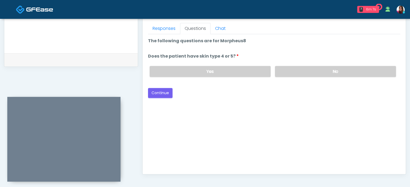
scroll to position [226, 0]
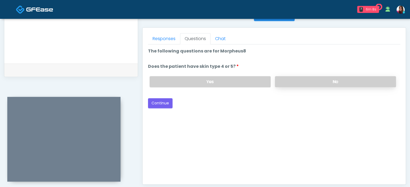
click at [294, 83] on label "No" at bounding box center [335, 81] width 121 height 11
click at [164, 99] on button "Continue" at bounding box center [160, 103] width 25 height 10
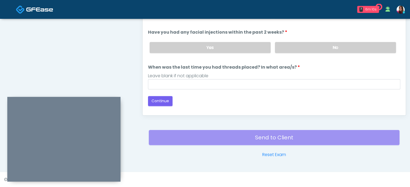
scroll to position [250, 0]
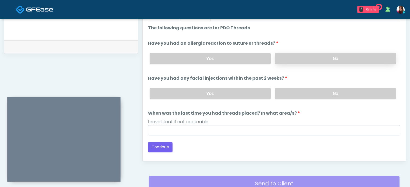
click at [305, 55] on label "No" at bounding box center [335, 58] width 121 height 11
click at [317, 91] on label "No" at bounding box center [335, 93] width 121 height 11
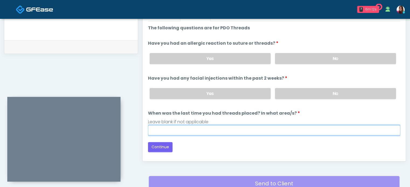
click at [175, 127] on input "When was the last time you had threads placed? In what area/s?" at bounding box center [274, 130] width 252 height 10
type input "*****"
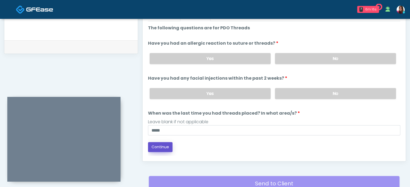
click at [157, 144] on button "Continue" at bounding box center [160, 147] width 25 height 10
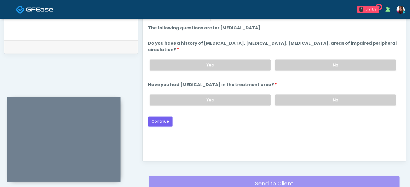
scroll to position [248, 0]
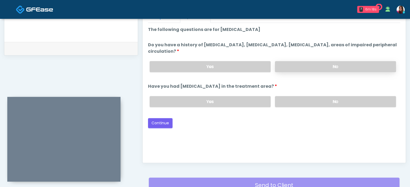
click at [317, 67] on label "No" at bounding box center [335, 66] width 121 height 11
click at [318, 102] on label "No" at bounding box center [335, 101] width 121 height 11
click at [161, 121] on button "Continue" at bounding box center [160, 123] width 25 height 10
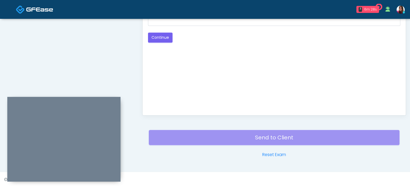
scroll to position [254, 0]
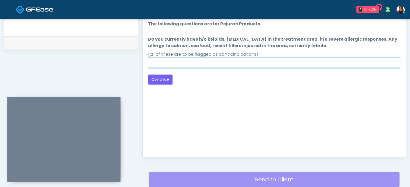
click at [194, 61] on input "Do you currently have h/o keloids, skin infection in the treatment area, h/o se…" at bounding box center [274, 63] width 252 height 10
type input "**"
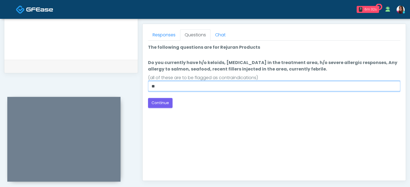
scroll to position [224, 0]
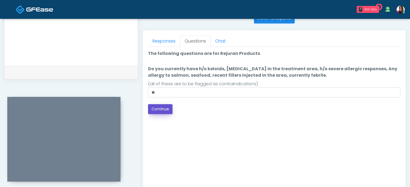
click at [157, 106] on button "Continue" at bounding box center [160, 109] width 25 height 10
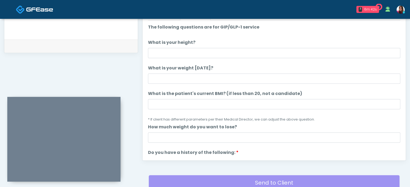
scroll to position [296, 0]
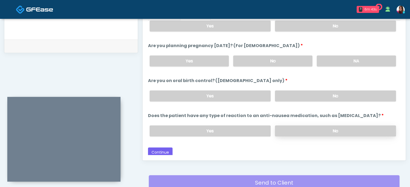
click at [361, 129] on label "No" at bounding box center [335, 130] width 121 height 11
click at [344, 96] on label "No" at bounding box center [335, 95] width 121 height 11
click at [275, 57] on label "No" at bounding box center [272, 60] width 79 height 11
click at [293, 25] on label "No" at bounding box center [335, 25] width 121 height 11
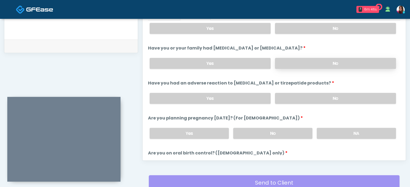
click at [291, 66] on label "No" at bounding box center [335, 63] width 121 height 11
click at [287, 26] on label "No" at bounding box center [335, 28] width 121 height 11
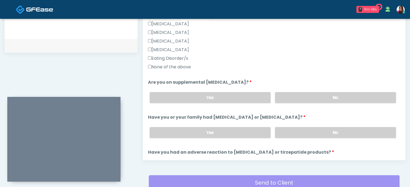
click at [167, 61] on div "Eating Disorder/s" at bounding box center [274, 59] width 252 height 9
click at [169, 65] on label "None of the above" at bounding box center [169, 67] width 43 height 6
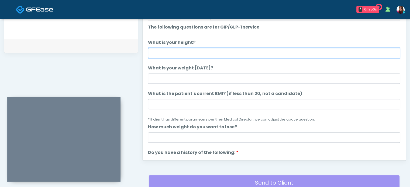
click at [176, 51] on input "What is your height?" at bounding box center [274, 53] width 252 height 10
type input "****"
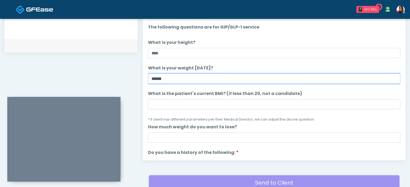
type input "******"
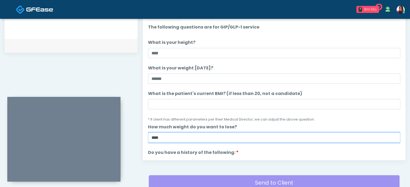
type input "****"
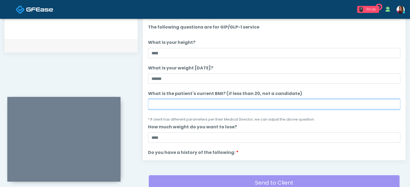
click at [185, 105] on input "What is the patient's current BMI? (if less than 20, not a candidate)" at bounding box center [274, 104] width 252 height 10
type input "****"
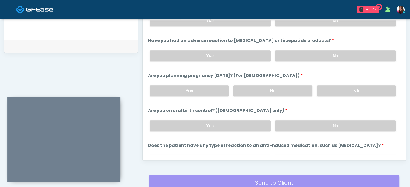
scroll to position [296, 0]
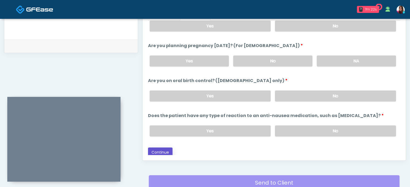
click at [162, 149] on button "Continue" at bounding box center [160, 153] width 25 height 10
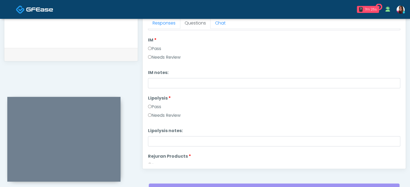
scroll to position [0, 0]
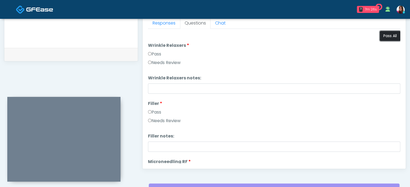
click at [393, 36] on button "Pass All" at bounding box center [389, 36] width 20 height 10
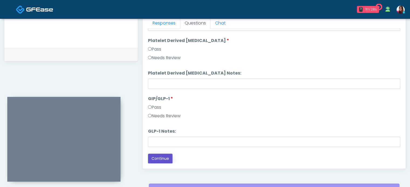
click at [153, 156] on button "Continue" at bounding box center [160, 159] width 25 height 10
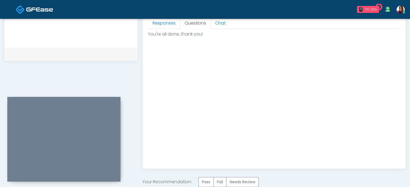
scroll to position [305, 0]
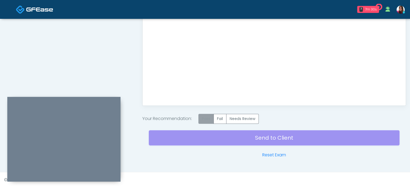
click at [214, 118] on label "Pass" at bounding box center [205, 119] width 15 height 10
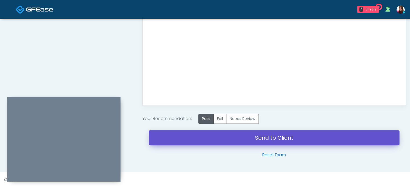
drag, startPoint x: 314, startPoint y: 132, endPoint x: 230, endPoint y: 22, distance: 138.1
click at [314, 132] on link "Send to Client" at bounding box center [274, 137] width 250 height 15
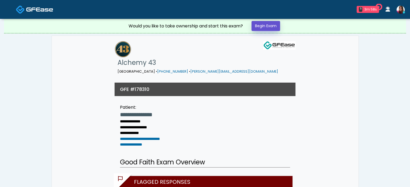
click at [265, 28] on link "Begin Exam" at bounding box center [265, 26] width 29 height 10
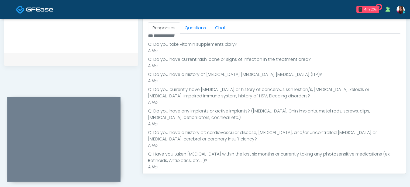
scroll to position [179, 0]
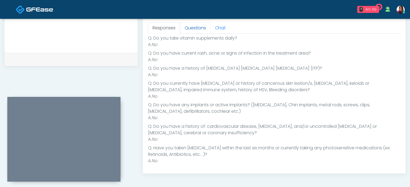
click at [205, 31] on link "Questions" at bounding box center [195, 27] width 30 height 11
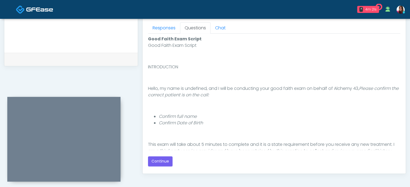
scroll to position [0, 0]
click at [158, 162] on button "Continue" at bounding box center [160, 161] width 25 height 10
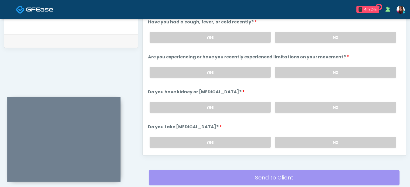
scroll to position [240, 0]
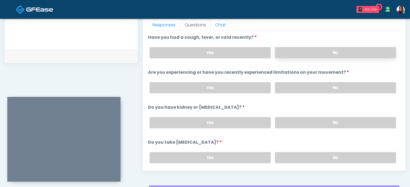
click at [330, 49] on label "No" at bounding box center [335, 52] width 121 height 11
click at [338, 86] on label "No" at bounding box center [335, 87] width 121 height 11
click at [343, 120] on label "No" at bounding box center [335, 122] width 121 height 11
click at [347, 154] on label "No" at bounding box center [335, 157] width 121 height 11
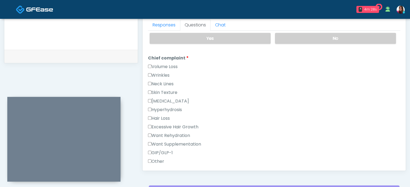
scroll to position [129, 0]
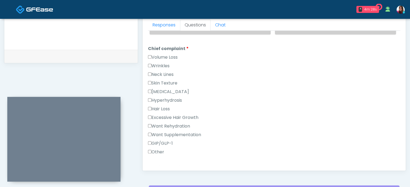
click at [160, 63] on label "Wrinkles" at bounding box center [159, 66] width 22 height 6
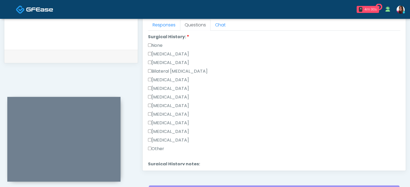
scroll to position [303, 0]
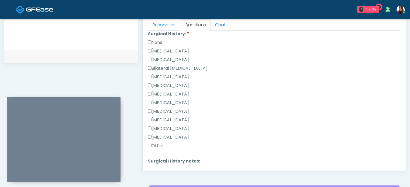
click at [153, 39] on label "None" at bounding box center [155, 42] width 15 height 6
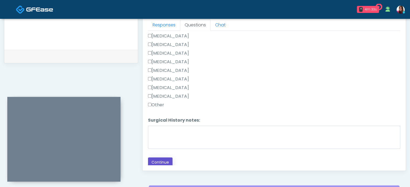
click at [167, 159] on button "Continue" at bounding box center [160, 163] width 25 height 10
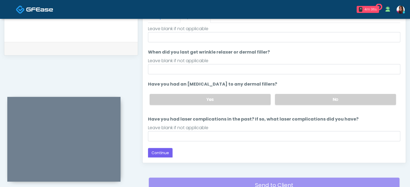
scroll to position [0, 0]
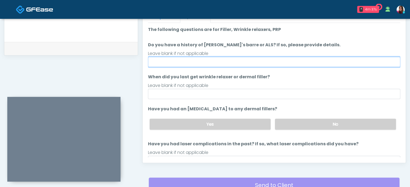
click at [181, 60] on input "Do you have a history of [PERSON_NAME]'s barre or ALS? If so, please provide de…" at bounding box center [274, 62] width 252 height 10
type input "**"
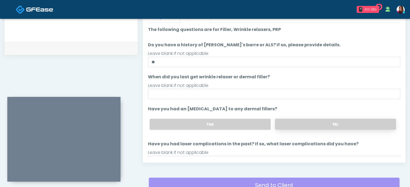
click at [280, 125] on label "No" at bounding box center [335, 124] width 121 height 11
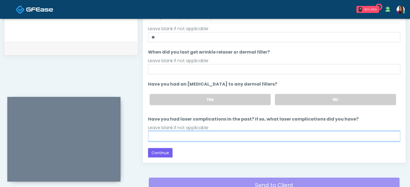
click at [190, 137] on input "Have you had laser complications in the past? If so, what laser complications d…" at bounding box center [274, 136] width 252 height 10
type input "**"
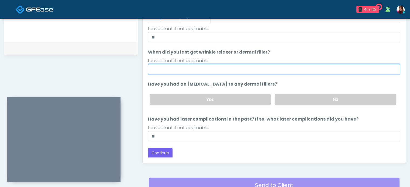
click at [155, 64] on input "When did you last get wrinkle relaxer or dermal filler?" at bounding box center [274, 69] width 252 height 10
type input "**********"
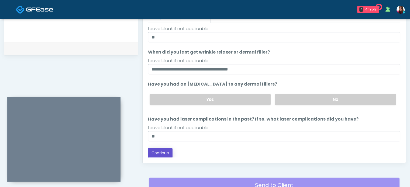
click at [153, 152] on button "Continue" at bounding box center [160, 153] width 25 height 10
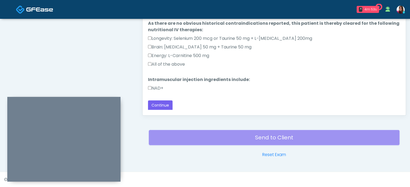
scroll to position [244, 0]
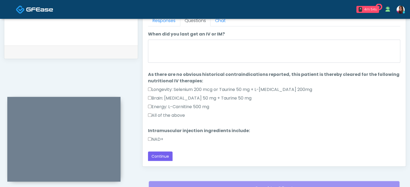
click at [159, 138] on label "NAD+" at bounding box center [155, 139] width 15 height 6
click at [158, 114] on label "All of the above" at bounding box center [166, 115] width 37 height 6
click at [181, 39] on li "When did you last get an IV or IM? When did you last get an IV or IM?" at bounding box center [274, 48] width 252 height 34
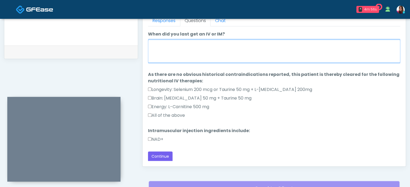
click at [182, 41] on textarea "When did you last get an IV or IM?" at bounding box center [274, 51] width 252 height 23
type textarea "**********"
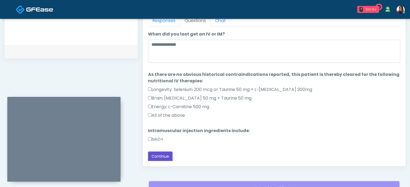
click at [163, 157] on button "Continue" at bounding box center [160, 157] width 25 height 10
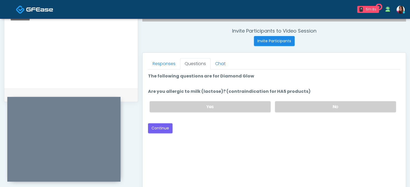
scroll to position [200, 0]
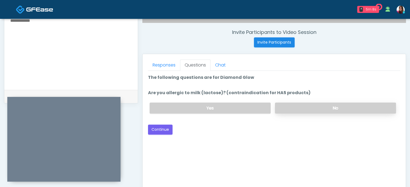
click at [317, 107] on label "No" at bounding box center [335, 108] width 121 height 11
click at [155, 130] on button "Continue" at bounding box center [160, 130] width 25 height 10
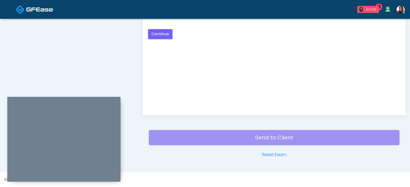
scroll to position [200, 0]
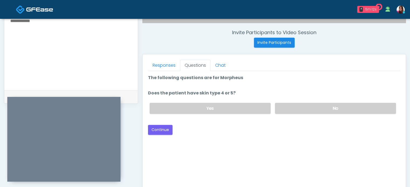
click at [327, 102] on div "Yes No" at bounding box center [272, 109] width 255 height 20
click at [323, 105] on label "No" at bounding box center [335, 108] width 121 height 11
click at [158, 127] on button "Continue" at bounding box center [160, 130] width 25 height 10
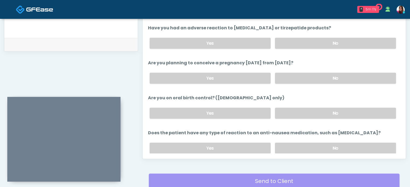
scroll to position [288, 0]
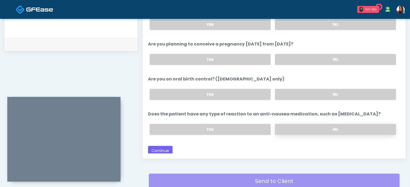
click at [300, 125] on label "No" at bounding box center [335, 129] width 121 height 11
click at [297, 93] on label "No" at bounding box center [335, 94] width 121 height 11
click at [300, 56] on label "No" at bounding box center [335, 59] width 121 height 11
click at [290, 24] on label "No" at bounding box center [335, 24] width 121 height 11
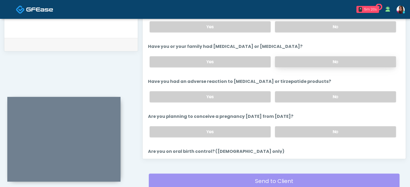
click at [293, 57] on label "No" at bounding box center [335, 61] width 121 height 11
click at [294, 22] on label "No" at bounding box center [335, 26] width 121 height 11
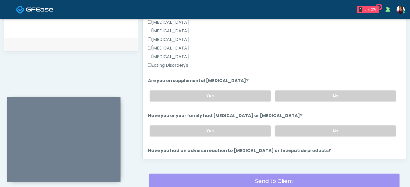
scroll to position [0, 0]
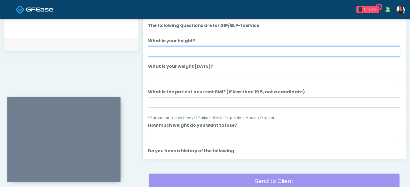
click at [169, 52] on input "What is your height?" at bounding box center [274, 51] width 252 height 10
type input "****"
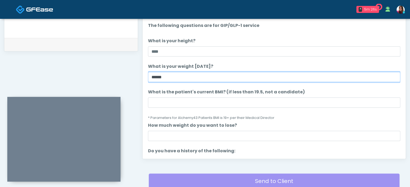
type input "******"
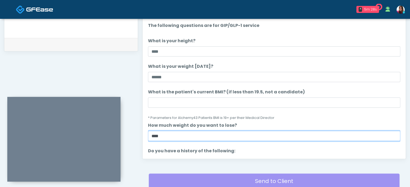
type input "****"
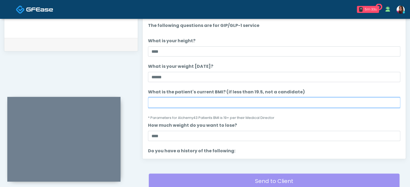
click at [158, 102] on input "What is the patient's current BMI? (if less than 19.5, not a candidate)" at bounding box center [274, 102] width 252 height 10
type input "****"
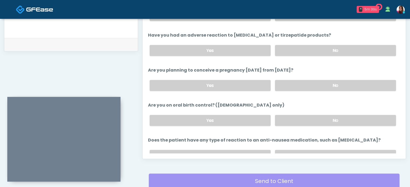
scroll to position [260, 0]
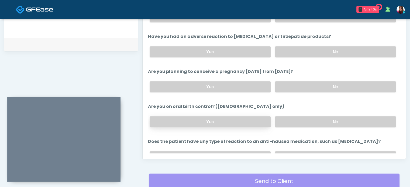
click at [239, 118] on label "Yes" at bounding box center [209, 121] width 121 height 11
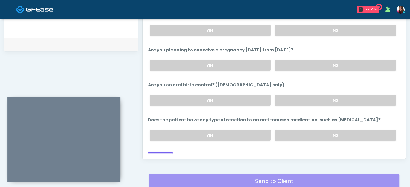
scroll to position [288, 0]
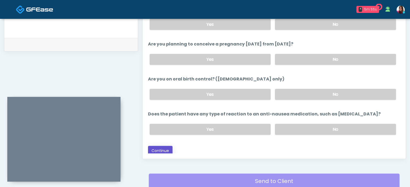
click at [168, 146] on button "Continue" at bounding box center [160, 151] width 25 height 10
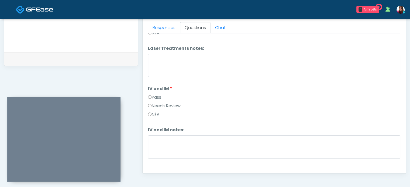
scroll to position [0, 0]
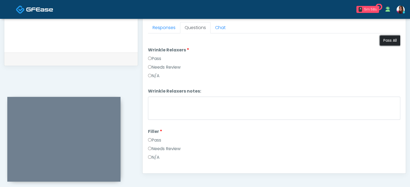
click at [389, 40] on button "Pass All" at bounding box center [389, 41] width 20 height 10
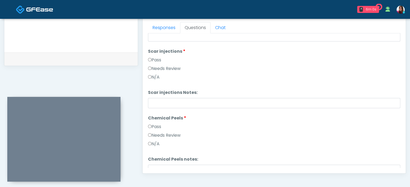
scroll to position [977, 0]
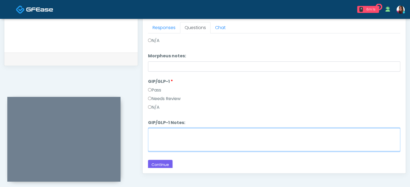
click at [251, 136] on textarea "GIP/GLP-1 Notes:" at bounding box center [274, 139] width 252 height 23
type textarea "**********"
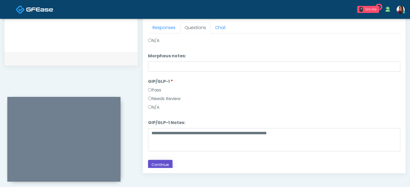
click at [164, 163] on button "Continue" at bounding box center [160, 165] width 25 height 10
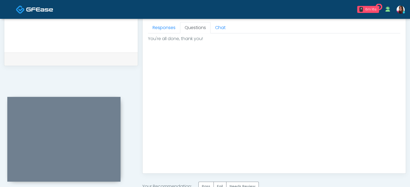
scroll to position [305, 0]
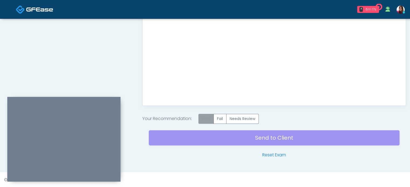
click at [207, 118] on label "Pass" at bounding box center [205, 119] width 15 height 10
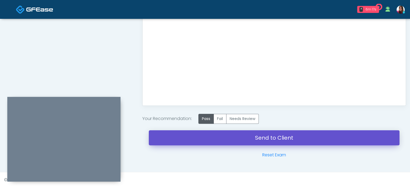
drag, startPoint x: 311, startPoint y: 138, endPoint x: 231, endPoint y: 25, distance: 138.5
click at [311, 138] on link "Send to Client" at bounding box center [274, 137] width 250 height 15
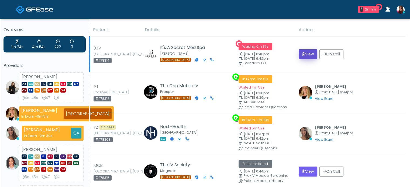
click at [308, 54] on button "View" at bounding box center [307, 54] width 19 height 10
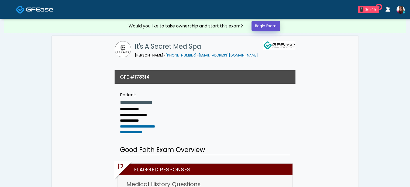
click at [266, 28] on link "Begin Exam" at bounding box center [265, 26] width 29 height 10
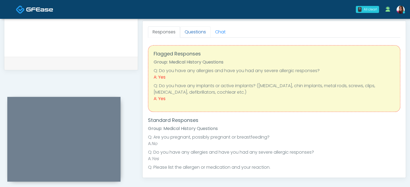
click at [194, 30] on link "Questions" at bounding box center [195, 31] width 30 height 11
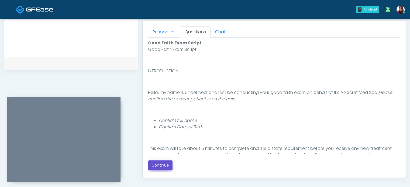
click at [166, 168] on button "Continue" at bounding box center [160, 165] width 25 height 10
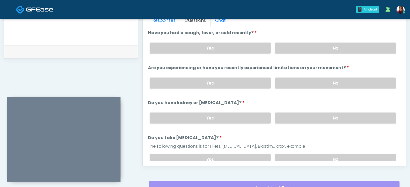
scroll to position [245, 0]
click at [355, 43] on label "No" at bounding box center [335, 47] width 121 height 11
click at [350, 78] on label "No" at bounding box center [335, 82] width 121 height 11
click at [356, 125] on div "Yes No" at bounding box center [272, 118] width 255 height 20
click at [358, 119] on label "No" at bounding box center [335, 117] width 121 height 11
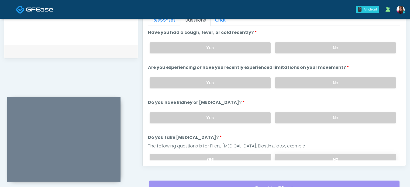
click at [360, 154] on label "No" at bounding box center [335, 159] width 121 height 11
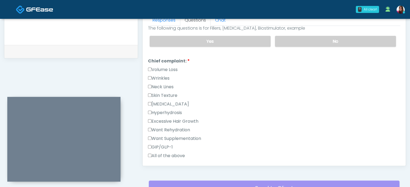
scroll to position [145, 0]
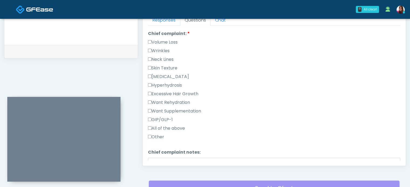
click at [161, 42] on label "Volume Loss" at bounding box center [163, 42] width 30 height 6
click at [160, 48] on label "Wrinkles" at bounding box center [159, 51] width 22 height 6
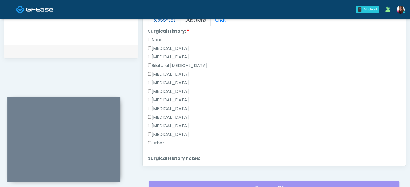
click at [148, 19] on link "Responses" at bounding box center [164, 20] width 32 height 11
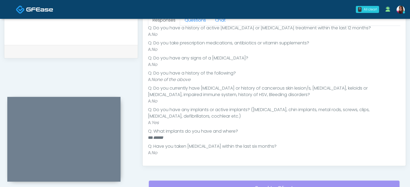
scroll to position [142, 0]
click at [194, 22] on link "Questions" at bounding box center [195, 20] width 30 height 11
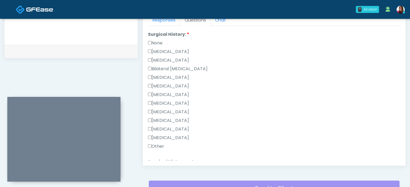
scroll to position [311, 0]
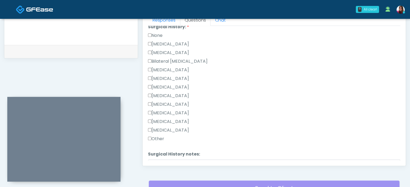
click at [189, 67] on label "[MEDICAL_DATA]" at bounding box center [168, 70] width 41 height 6
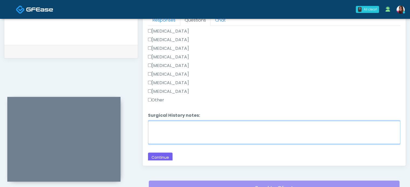
click at [197, 137] on textarea "Surgical History notes:" at bounding box center [274, 132] width 252 height 23
type textarea "****"
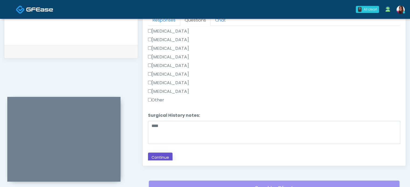
click at [160, 156] on button "Continue" at bounding box center [160, 158] width 25 height 10
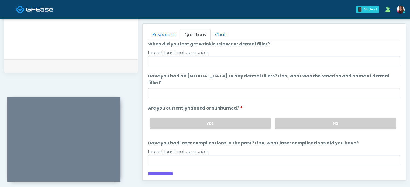
scroll to position [0, 0]
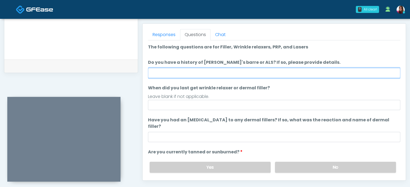
click at [185, 72] on input "Do you have a history of [PERSON_NAME]'s barre or ALS? If so, please provide de…" at bounding box center [274, 73] width 252 height 10
type input "**"
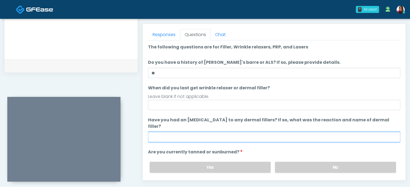
click at [184, 133] on input "Have you had an allergic response to any dermal fillers? If so, what was the re…" at bounding box center [274, 137] width 252 height 10
type input "**"
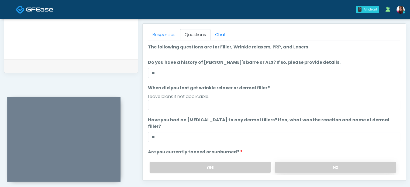
click at [292, 162] on label "No" at bounding box center [335, 167] width 121 height 11
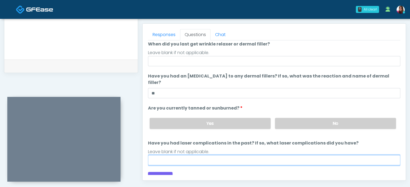
click at [181, 155] on input "Have you had laser complications in the past? If so, what laser complications d…" at bounding box center [274, 160] width 252 height 10
type input "**"
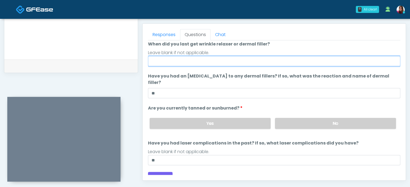
click at [151, 62] on input "When did you last get wrinkle relaxer or dermal filler?" at bounding box center [274, 61] width 252 height 10
type input "**********"
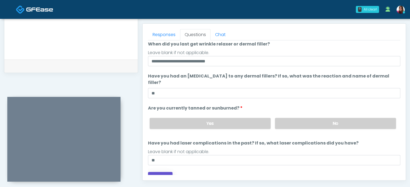
click at [159, 172] on button "Continue" at bounding box center [160, 177] width 25 height 10
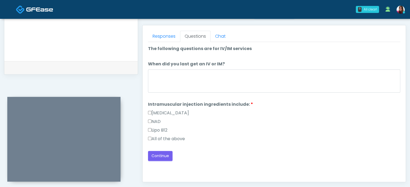
scroll to position [225, 0]
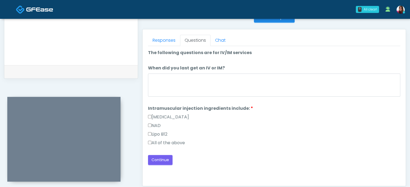
click at [162, 143] on label "All of the above" at bounding box center [166, 143] width 37 height 6
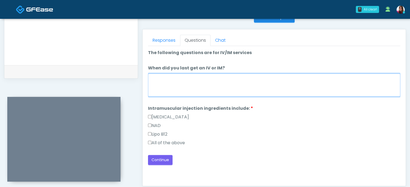
click at [175, 95] on textarea "When did you last get an IV or IM?" at bounding box center [274, 85] width 252 height 23
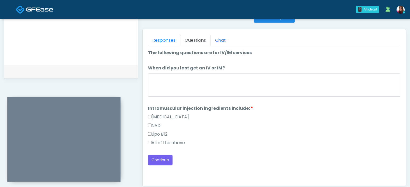
drag, startPoint x: 174, startPoint y: 101, endPoint x: 173, endPoint y: 92, distance: 9.3
click at [173, 92] on ol "The following questions are for IV/IM services The following questions are for …" at bounding box center [274, 99] width 252 height 99
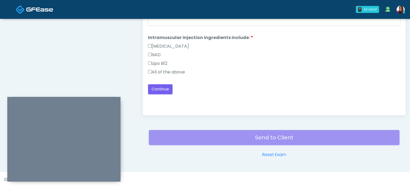
scroll to position [225, 0]
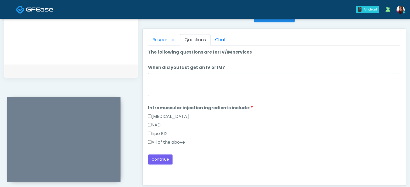
click at [183, 86] on textarea "When did you last get an IV or IM?" at bounding box center [274, 84] width 252 height 23
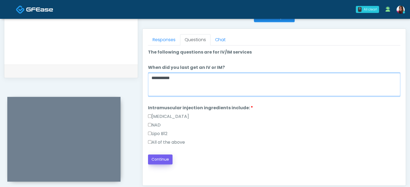
type textarea "**********"
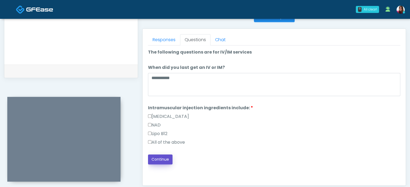
click at [154, 159] on button "Continue" at bounding box center [160, 160] width 25 height 10
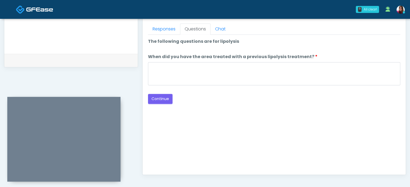
scroll to position [232, 0]
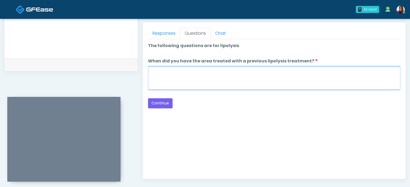
click at [211, 82] on textarea "When did you have the area treated with a previous lipolysis treatment?" at bounding box center [274, 78] width 252 height 23
type textarea "*****"
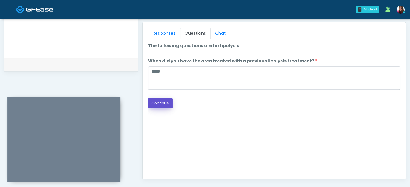
click at [166, 103] on button "Continue" at bounding box center [160, 103] width 25 height 10
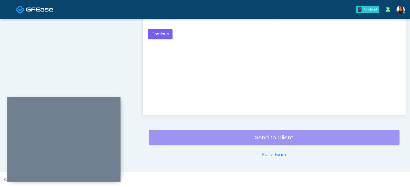
scroll to position [232, 0]
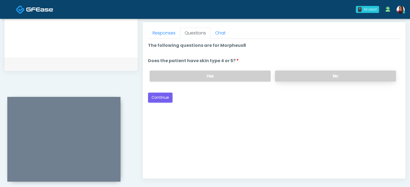
click at [342, 75] on label "No" at bounding box center [335, 76] width 121 height 11
click at [171, 97] on button "Continue" at bounding box center [160, 98] width 25 height 10
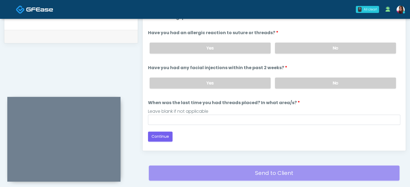
scroll to position [260, 0]
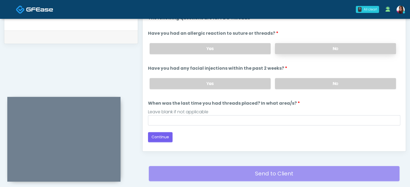
click at [311, 45] on label "No" at bounding box center [335, 48] width 121 height 11
click at [317, 87] on label "No" at bounding box center [335, 83] width 121 height 11
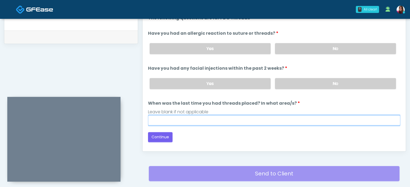
click at [176, 118] on input "When was the last time you had threads placed? In what area/s?" at bounding box center [274, 120] width 252 height 10
type input "*****"
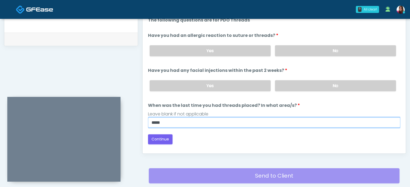
scroll to position [269, 0]
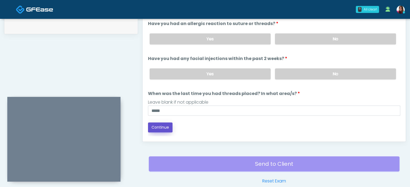
click at [166, 126] on button "Continue" at bounding box center [160, 128] width 25 height 10
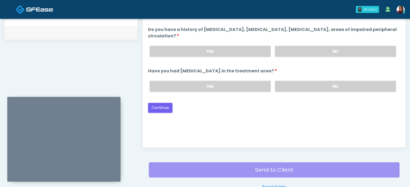
scroll to position [258, 0]
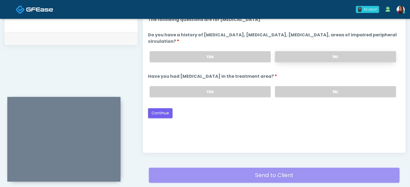
click at [284, 60] on label "No" at bounding box center [335, 56] width 121 height 11
click at [295, 95] on label "No" at bounding box center [335, 91] width 121 height 11
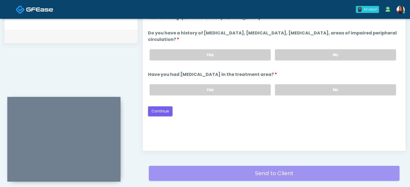
scroll to position [269, 0]
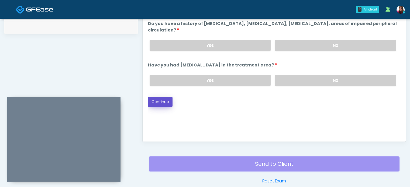
click at [162, 101] on button "Continue" at bounding box center [160, 102] width 25 height 10
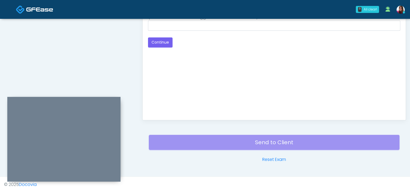
scroll to position [242, 0]
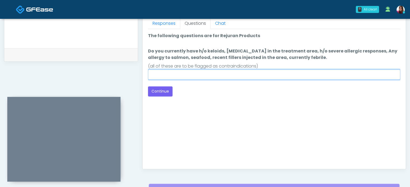
click at [198, 78] on input "Do you currently have h/o keloids, skin infection in the treatment area, h/o se…" at bounding box center [274, 74] width 252 height 10
type input "**"
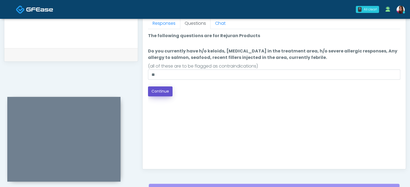
click at [163, 88] on button "Continue" at bounding box center [160, 91] width 25 height 10
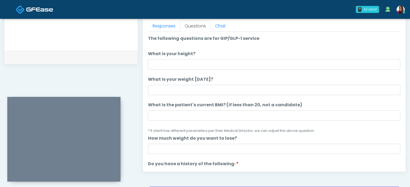
scroll to position [296, 0]
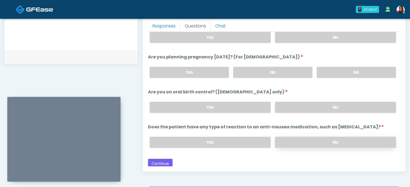
click at [345, 139] on label "No" at bounding box center [335, 142] width 121 height 11
click at [322, 104] on label "No" at bounding box center [335, 107] width 121 height 11
click at [291, 76] on div "Yes No NA" at bounding box center [272, 72] width 255 height 20
click at [292, 71] on label "No" at bounding box center [272, 72] width 79 height 11
click at [301, 39] on label "No" at bounding box center [335, 37] width 121 height 11
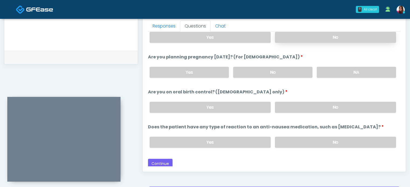
scroll to position [224, 0]
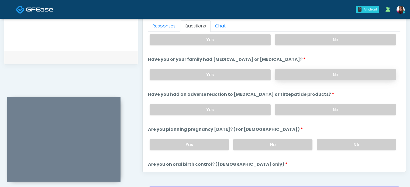
click at [288, 72] on label "No" at bounding box center [335, 74] width 121 height 11
click at [292, 42] on label "No" at bounding box center [335, 39] width 121 height 11
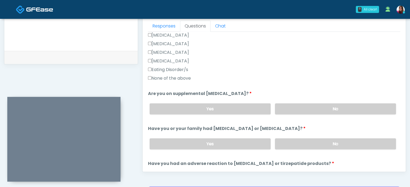
click at [181, 78] on label "None of the above" at bounding box center [169, 78] width 43 height 6
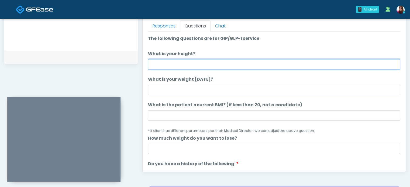
click at [199, 63] on input "What is your height?" at bounding box center [274, 64] width 252 height 10
type input "****"
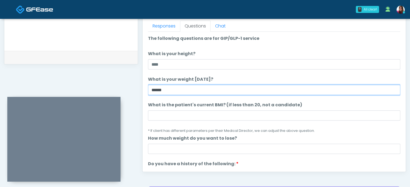
type input "******"
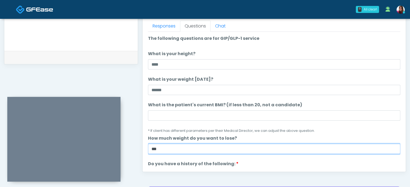
type input "***"
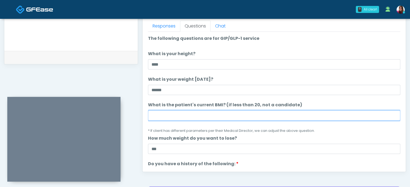
click at [166, 113] on input "What is the patient's current BMI? (if less than 20, not a candidate)" at bounding box center [274, 115] width 252 height 10
type input "****"
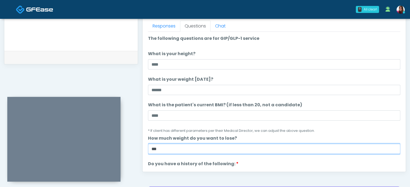
click at [150, 148] on input "***" at bounding box center [274, 149] width 252 height 10
type input "*****"
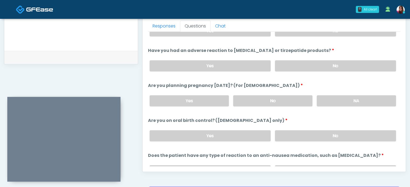
scroll to position [296, 0]
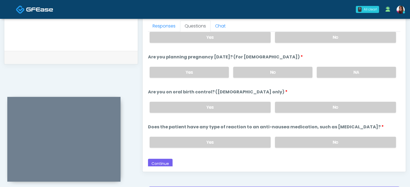
click at [187, 160] on div "Back Continue" at bounding box center [274, 164] width 252 height 10
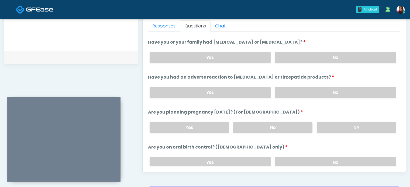
scroll to position [235, 0]
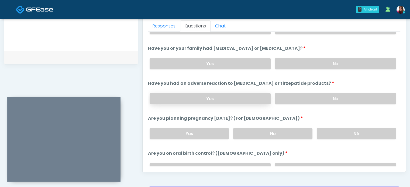
click at [213, 97] on label "Yes" at bounding box center [209, 98] width 121 height 11
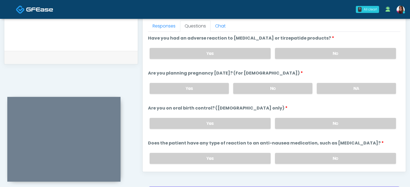
scroll to position [296, 0]
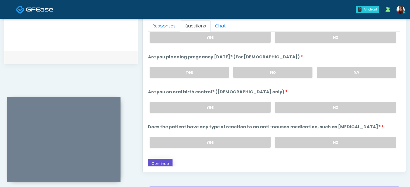
click at [167, 159] on button "Continue" at bounding box center [160, 164] width 25 height 10
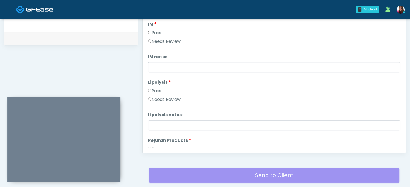
scroll to position [0, 0]
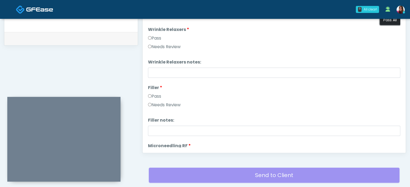
click at [391, 20] on button "Pass All" at bounding box center [389, 20] width 20 height 10
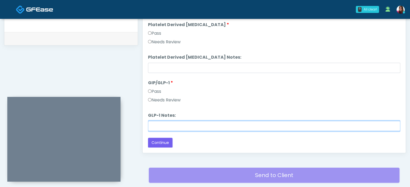
click at [185, 127] on input "GLP-1 Notes:" at bounding box center [274, 126] width 252 height 10
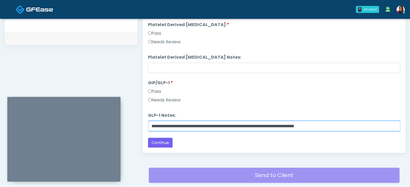
click at [185, 130] on input "**********" at bounding box center [274, 126] width 252 height 10
click at [190, 127] on input "**********" at bounding box center [274, 126] width 252 height 10
type input "**********"
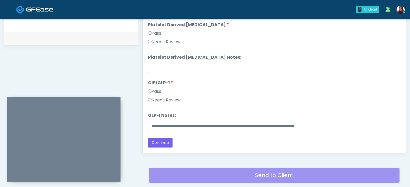
click at [174, 100] on label "Needs Review" at bounding box center [164, 100] width 33 height 6
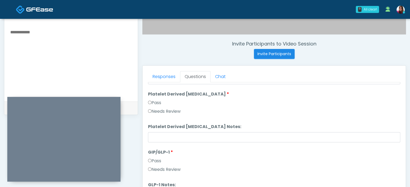
scroll to position [183, 0]
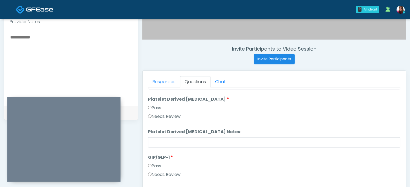
paste textarea "**********"
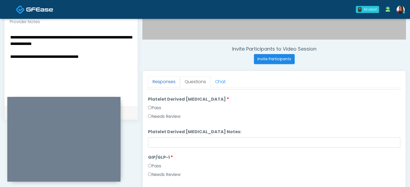
type textarea "**********"
click at [162, 85] on link "Responses" at bounding box center [164, 81] width 32 height 11
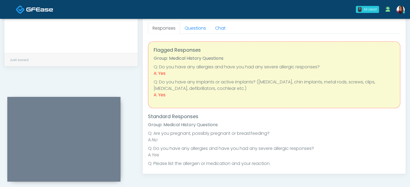
scroll to position [142, 0]
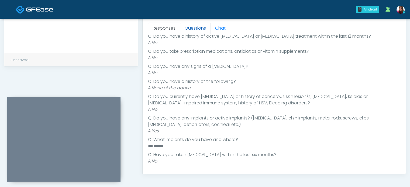
click at [195, 33] on link "Questions" at bounding box center [195, 28] width 30 height 11
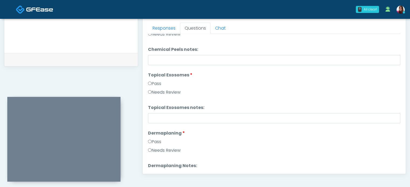
scroll to position [1060, 0]
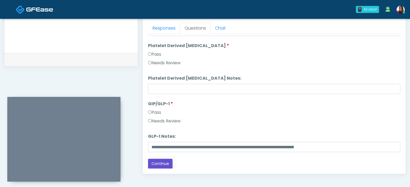
click at [158, 161] on button "Continue" at bounding box center [160, 164] width 25 height 10
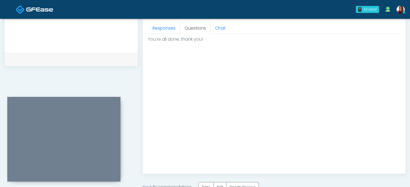
scroll to position [305, 0]
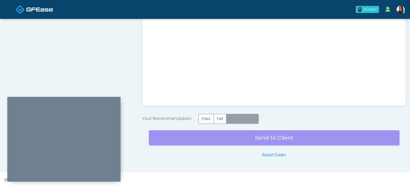
click at [246, 114] on label "Needs Review" at bounding box center [242, 119] width 33 height 10
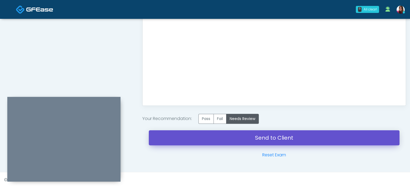
click at [304, 137] on link "Send to Client" at bounding box center [274, 137] width 250 height 15
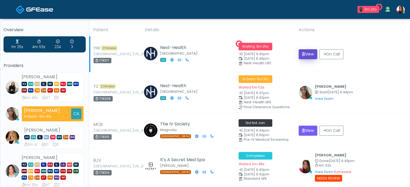
click at [308, 53] on button "View" at bounding box center [307, 54] width 19 height 10
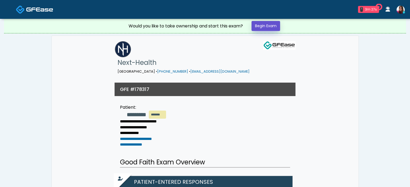
click at [272, 29] on link "Begin Exam" at bounding box center [265, 26] width 29 height 10
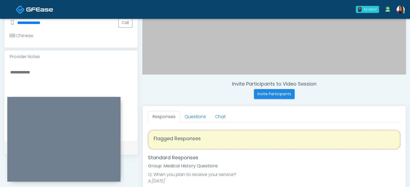
scroll to position [149, 0]
click at [82, 83] on textarea at bounding box center [71, 101] width 123 height 66
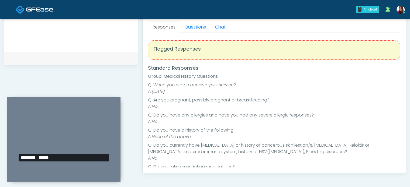
scroll to position [239, 0]
type textarea "**********"
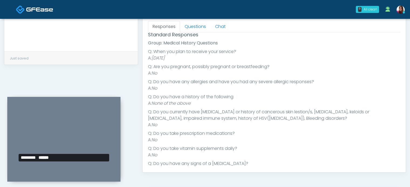
scroll to position [0, 0]
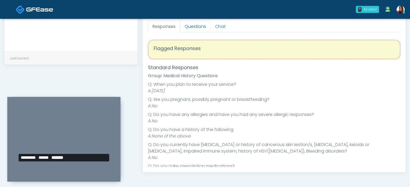
click at [188, 25] on link "Questions" at bounding box center [195, 26] width 30 height 11
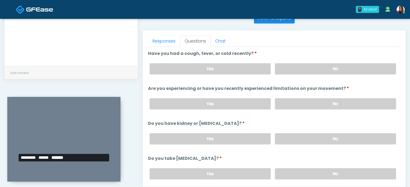
scroll to position [226, 0]
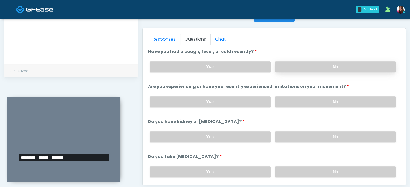
click at [330, 65] on label "No" at bounding box center [335, 66] width 121 height 11
click at [335, 106] on label "No" at bounding box center [335, 101] width 121 height 11
click at [341, 135] on label "No" at bounding box center [335, 136] width 121 height 11
click at [351, 166] on label "No" at bounding box center [335, 171] width 121 height 11
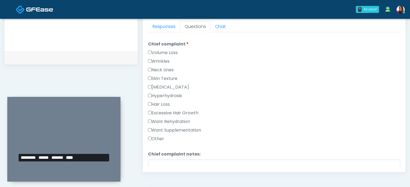
scroll to position [239, 0]
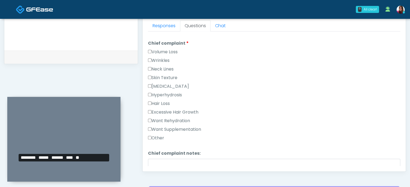
click at [155, 127] on label "Want Supplementation" at bounding box center [174, 129] width 53 height 6
click at [158, 119] on label "Want Rehydration" at bounding box center [169, 121] width 42 height 6
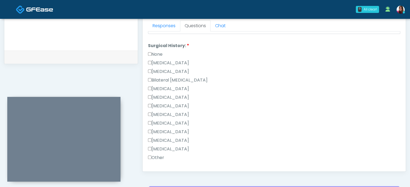
scroll to position [285, 0]
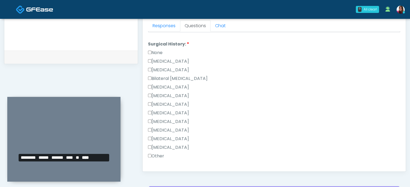
click at [160, 52] on label "None" at bounding box center [155, 53] width 15 height 6
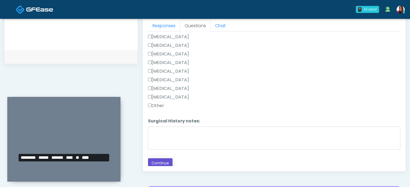
click at [158, 161] on button "Continue" at bounding box center [160, 163] width 25 height 10
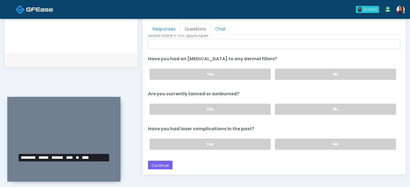
scroll to position [0, 0]
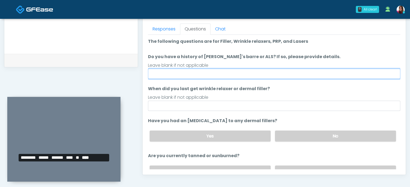
click at [189, 70] on input "Do you have a history of [PERSON_NAME]'s barre or ALS? If so, please provide de…" at bounding box center [274, 74] width 252 height 10
type input "**"
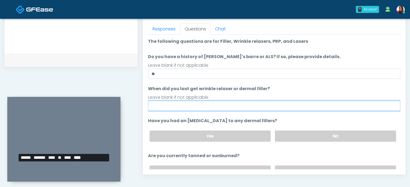
click at [197, 106] on input "When did you last get wrinkle relaxer or dermal filler?" at bounding box center [274, 106] width 252 height 10
type input "*****"
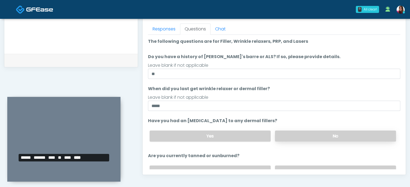
click at [323, 135] on label "No" at bounding box center [335, 136] width 121 height 11
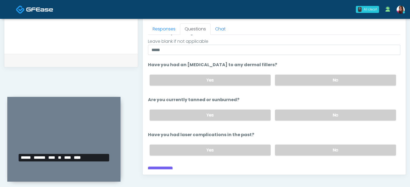
scroll to position [61, 0]
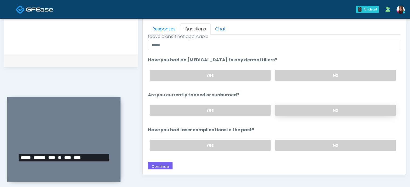
click at [309, 114] on label "No" at bounding box center [335, 110] width 121 height 11
click at [307, 144] on label "No" at bounding box center [335, 145] width 121 height 11
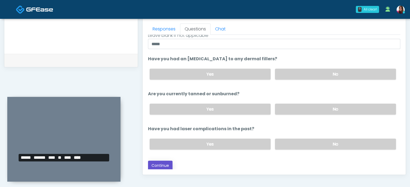
click at [163, 161] on button "Continue" at bounding box center [160, 166] width 25 height 10
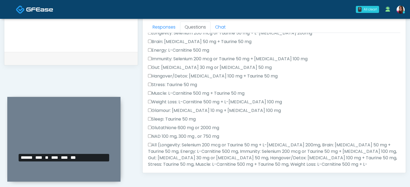
scroll to position [325, 0]
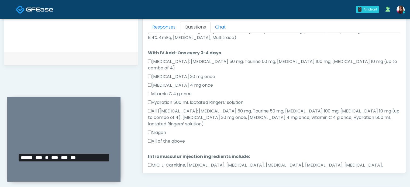
click at [268, 162] on label "MIC, L-Carnitine, [MEDICAL_DATA], [MEDICAL_DATA], [MEDICAL_DATA], [MEDICAL_DATA…" at bounding box center [274, 168] width 252 height 13
click at [178, 138] on label "All of the above" at bounding box center [166, 141] width 37 height 6
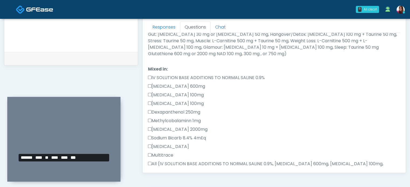
scroll to position [206, 0]
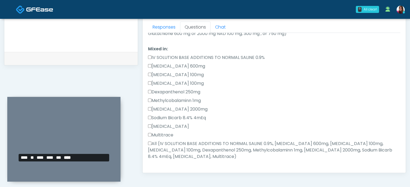
click at [309, 141] on label "All (IV SOLUTION BASE ADDITIONS TO NORMAL SALINE 0.9%, [MEDICAL_DATA] 600mg, [M…" at bounding box center [274, 150] width 252 height 19
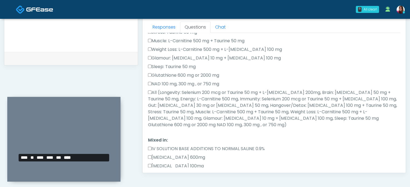
scroll to position [103, 0]
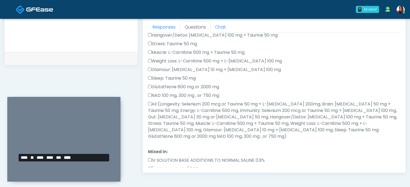
click at [323, 105] on label "All (Longevity: Selenium 200 mcg or Taurine 50 mg + L-[MEDICAL_DATA] 200mg, Bra…" at bounding box center [274, 120] width 252 height 39
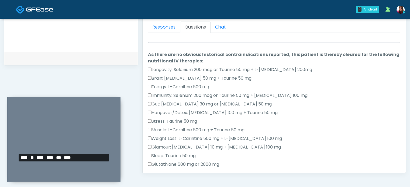
scroll to position [0, 0]
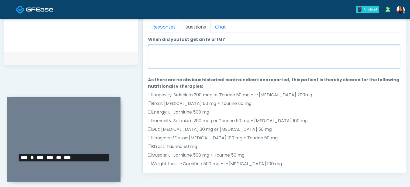
click at [278, 53] on textarea "When did you last get an IV or IM?" at bounding box center [274, 56] width 252 height 23
type textarea "**********"
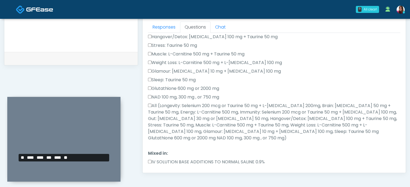
scroll to position [325, 0]
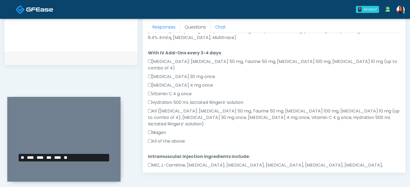
click at [163, 184] on button "Continue" at bounding box center [160, 189] width 25 height 10
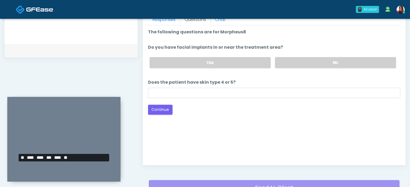
scroll to position [230, 0]
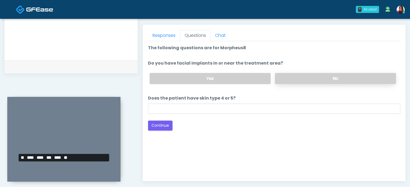
click at [301, 77] on label "No" at bounding box center [335, 78] width 121 height 11
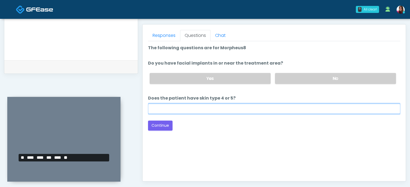
click at [179, 111] on input "Does the patient have skin type 4 or 5?" at bounding box center [274, 109] width 252 height 10
type input "**"
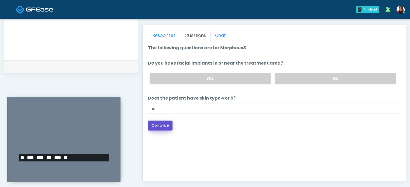
click at [156, 127] on button "Continue" at bounding box center [160, 126] width 25 height 10
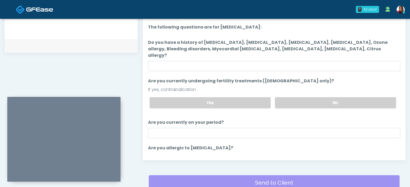
scroll to position [250, 0]
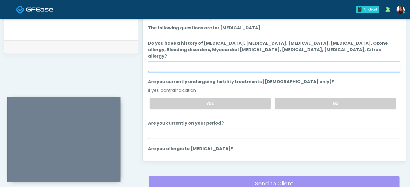
click at [165, 62] on input "Do you have a history of [MEDICAL_DATA], [MEDICAL_DATA], [MEDICAL_DATA], [MEDIC…" at bounding box center [274, 67] width 252 height 10
type input "**"
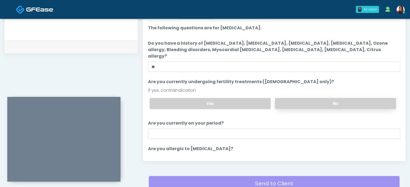
click at [303, 98] on label "No" at bounding box center [335, 103] width 121 height 11
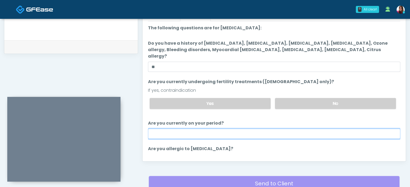
click at [160, 129] on input "Are you currently on your period?" at bounding box center [274, 134] width 252 height 10
type input "***"
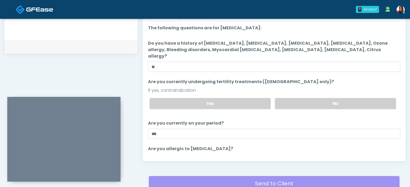
scroll to position [27, 0]
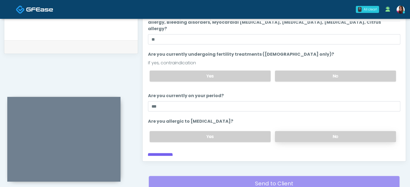
click at [320, 131] on label "No" at bounding box center [335, 136] width 121 height 11
click at [165, 153] on button "Continue" at bounding box center [160, 158] width 25 height 10
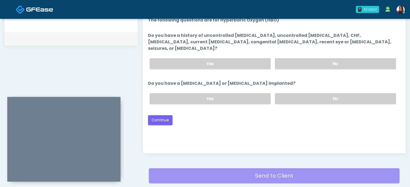
scroll to position [248, 0]
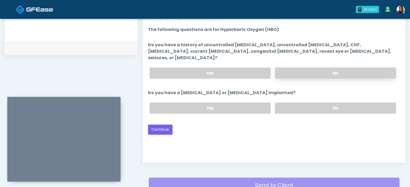
click at [324, 68] on label "No" at bounding box center [335, 73] width 121 height 11
click at [304, 103] on label "No" at bounding box center [335, 108] width 121 height 11
click at [164, 125] on button "Continue" at bounding box center [160, 130] width 25 height 10
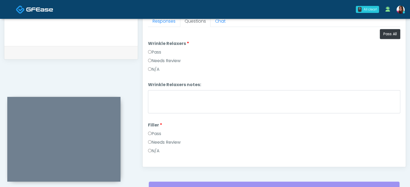
scroll to position [243, 0]
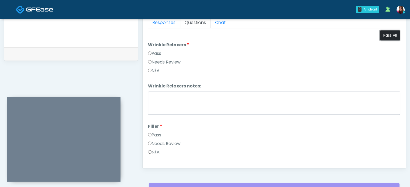
click at [388, 30] on button "Pass All" at bounding box center [389, 35] width 20 height 10
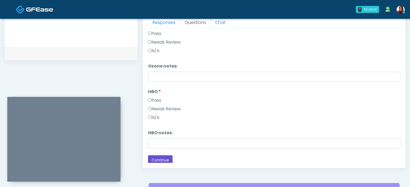
click at [165, 156] on button "Continue" at bounding box center [160, 160] width 25 height 10
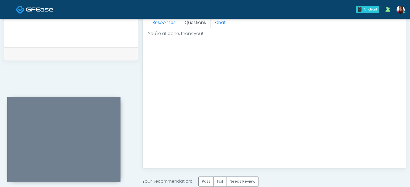
scroll to position [305, 0]
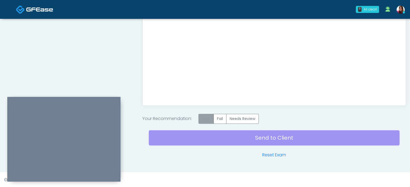
click at [207, 117] on label "Pass" at bounding box center [205, 119] width 15 height 10
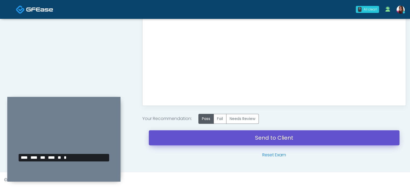
drag, startPoint x: 319, startPoint y: 135, endPoint x: 229, endPoint y: 24, distance: 143.4
click at [319, 135] on link "Send to Client" at bounding box center [274, 137] width 250 height 15
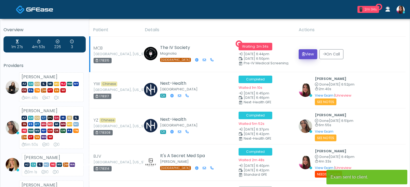
click at [304, 55] on icon "submit" at bounding box center [303, 54] width 3 height 4
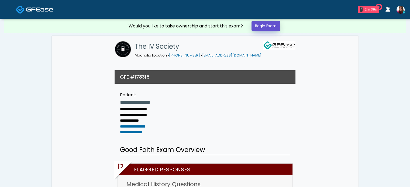
click at [256, 27] on link "Begin Exam" at bounding box center [265, 26] width 29 height 10
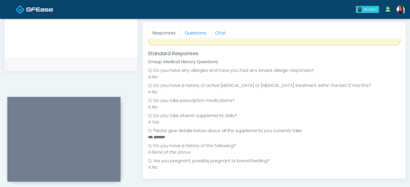
scroll to position [48, 0]
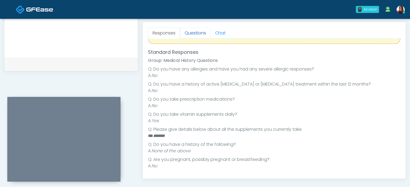
click at [193, 33] on link "Questions" at bounding box center [195, 32] width 30 height 11
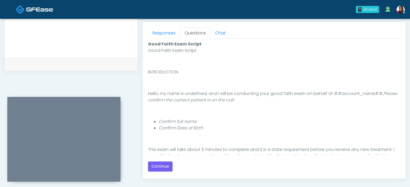
scroll to position [0, 0]
click at [164, 164] on button "Continue" at bounding box center [160, 167] width 25 height 10
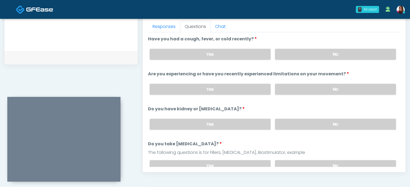
scroll to position [239, 0]
click at [348, 52] on label "No" at bounding box center [335, 53] width 121 height 11
click at [352, 85] on label "No" at bounding box center [335, 88] width 121 height 11
click at [351, 122] on label "No" at bounding box center [335, 123] width 121 height 11
click at [347, 161] on label "No" at bounding box center [335, 165] width 121 height 11
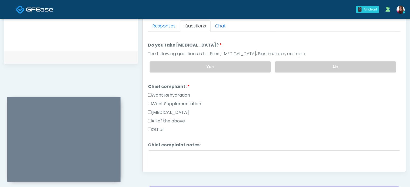
scroll to position [113, 0]
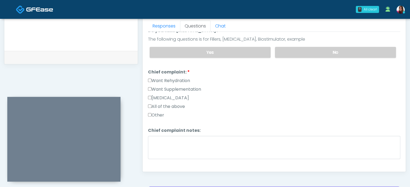
click at [165, 78] on label "Want Rehydration" at bounding box center [169, 81] width 42 height 6
click at [169, 86] on label "Want Supplementation" at bounding box center [174, 89] width 53 height 6
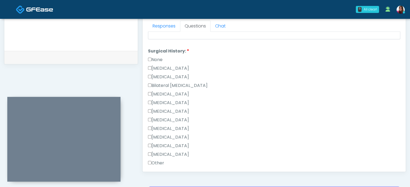
scroll to position [298, 0]
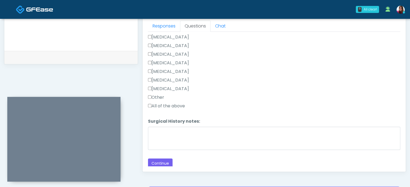
click at [163, 97] on label "Other" at bounding box center [156, 97] width 16 height 6
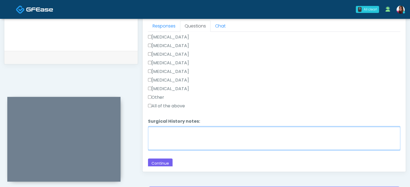
click at [166, 134] on textarea "Surgical History notes:" at bounding box center [274, 138] width 252 height 23
type textarea "**********"
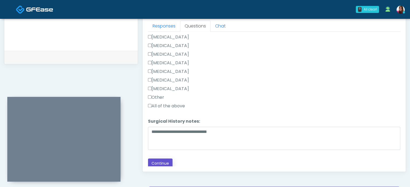
click at [160, 160] on button "Continue" at bounding box center [160, 164] width 25 height 10
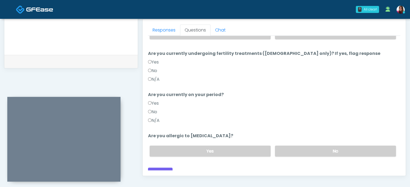
scroll to position [0, 0]
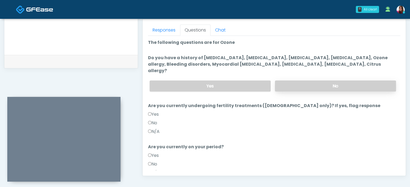
click at [305, 81] on label "No" at bounding box center [335, 86] width 121 height 11
click at [151, 170] on label "N/A" at bounding box center [154, 173] width 12 height 6
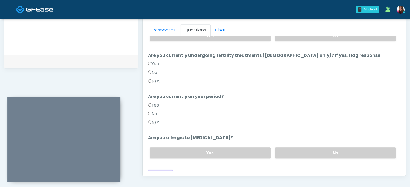
scroll to position [52, 0]
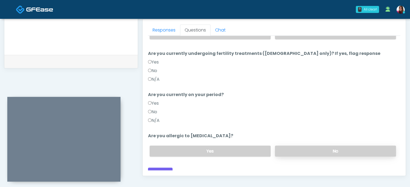
click at [371, 146] on label "No" at bounding box center [335, 151] width 121 height 11
click at [163, 168] on button "Continue" at bounding box center [160, 173] width 25 height 10
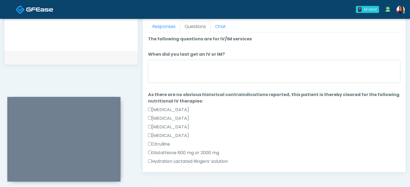
scroll to position [342, 0]
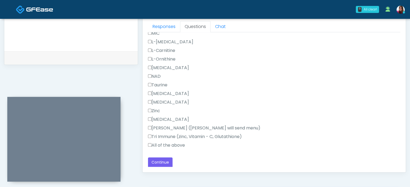
click at [180, 144] on label "All of the above" at bounding box center [166, 145] width 37 height 6
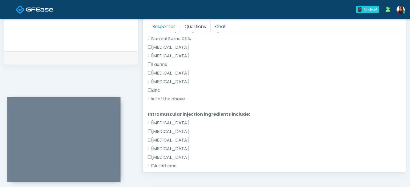
scroll to position [192, 0]
click at [179, 99] on label "All of the above" at bounding box center [166, 98] width 37 height 6
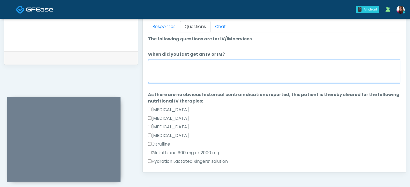
click at [171, 71] on textarea "When did you last get an IV or IM?" at bounding box center [274, 71] width 252 height 23
type textarea "********"
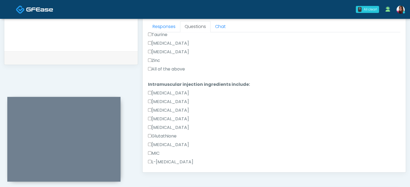
scroll to position [342, 0]
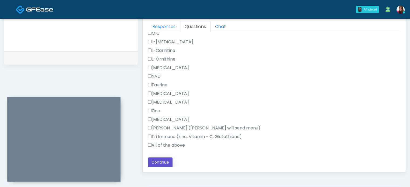
click at [160, 160] on button "Continue" at bounding box center [160, 163] width 25 height 10
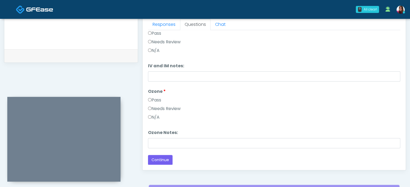
scroll to position [0, 0]
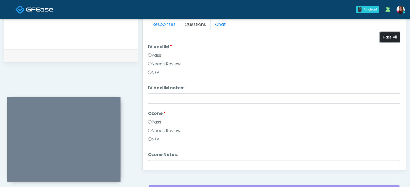
click at [391, 37] on button "Pass All" at bounding box center [389, 37] width 20 height 10
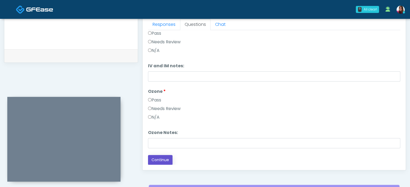
click at [154, 156] on button "Continue" at bounding box center [160, 160] width 25 height 10
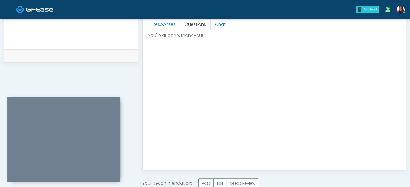
scroll to position [305, 0]
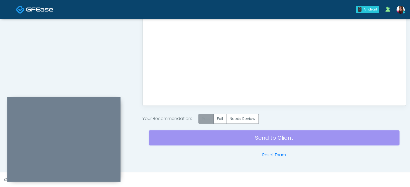
click at [207, 119] on label "Pass" at bounding box center [205, 119] width 15 height 10
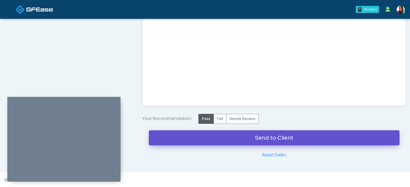
click at [300, 135] on link "Send to Client" at bounding box center [274, 137] width 250 height 15
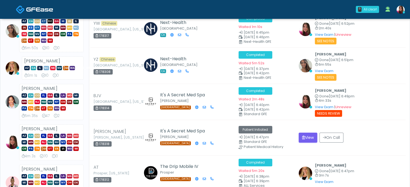
scroll to position [91, 0]
